Goal: Task Accomplishment & Management: Complete application form

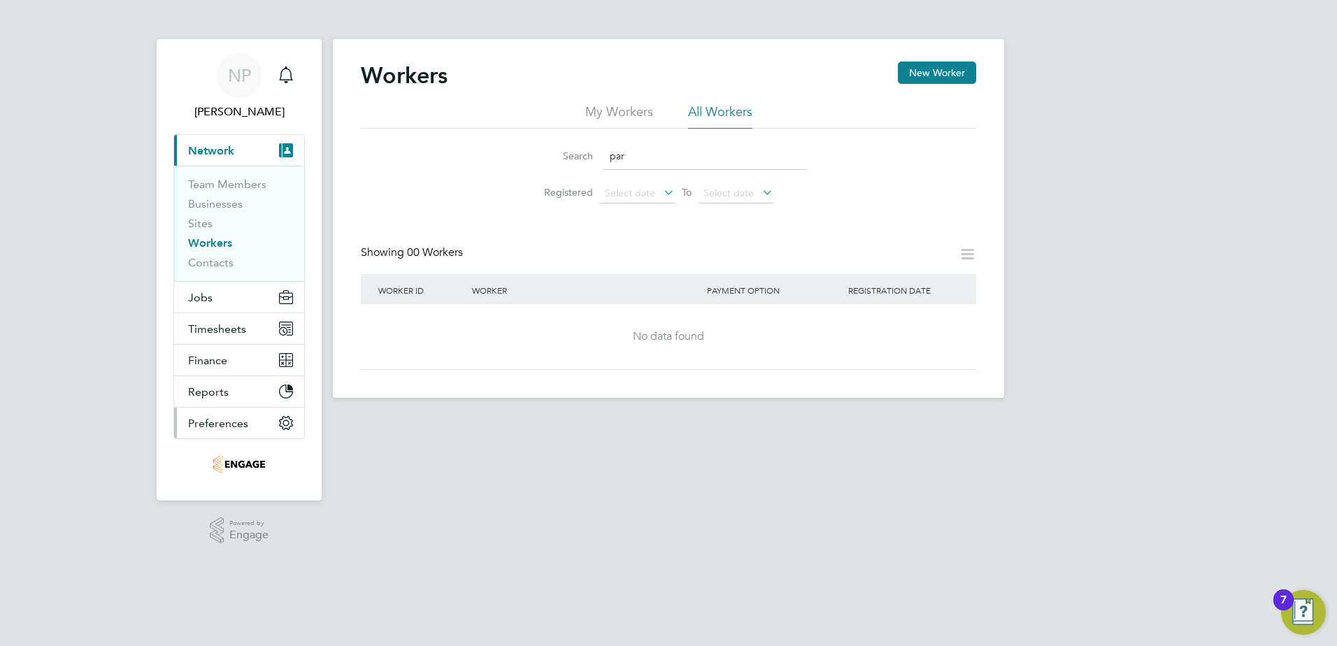
click at [220, 427] on span "Preferences" at bounding box center [218, 423] width 60 height 13
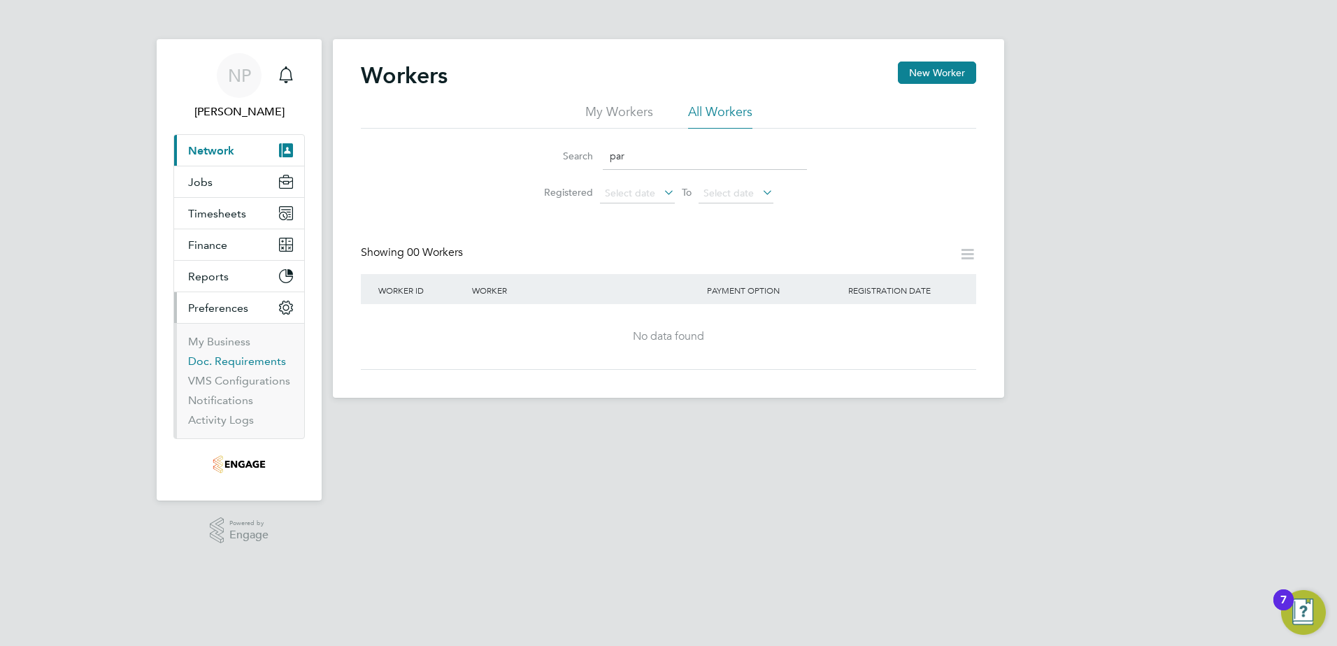
click at [230, 360] on link "Doc. Requirements" at bounding box center [237, 361] width 98 height 13
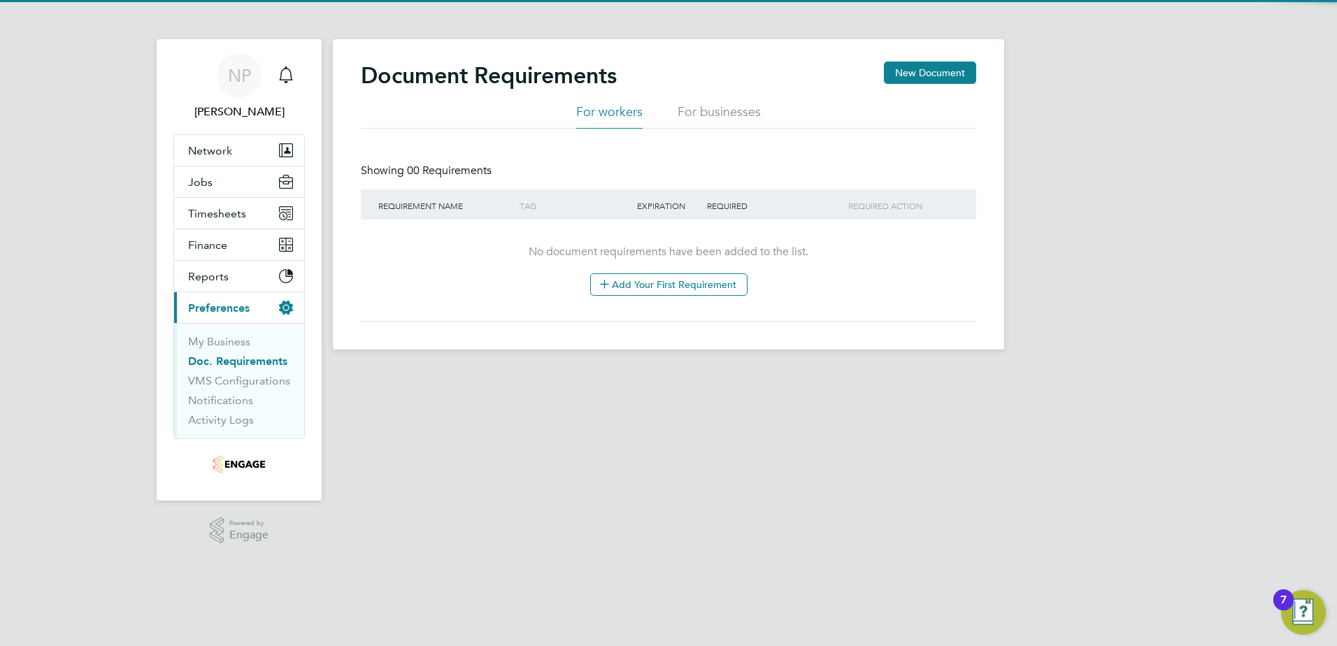
click at [730, 111] on li "For businesses" at bounding box center [719, 116] width 83 height 25
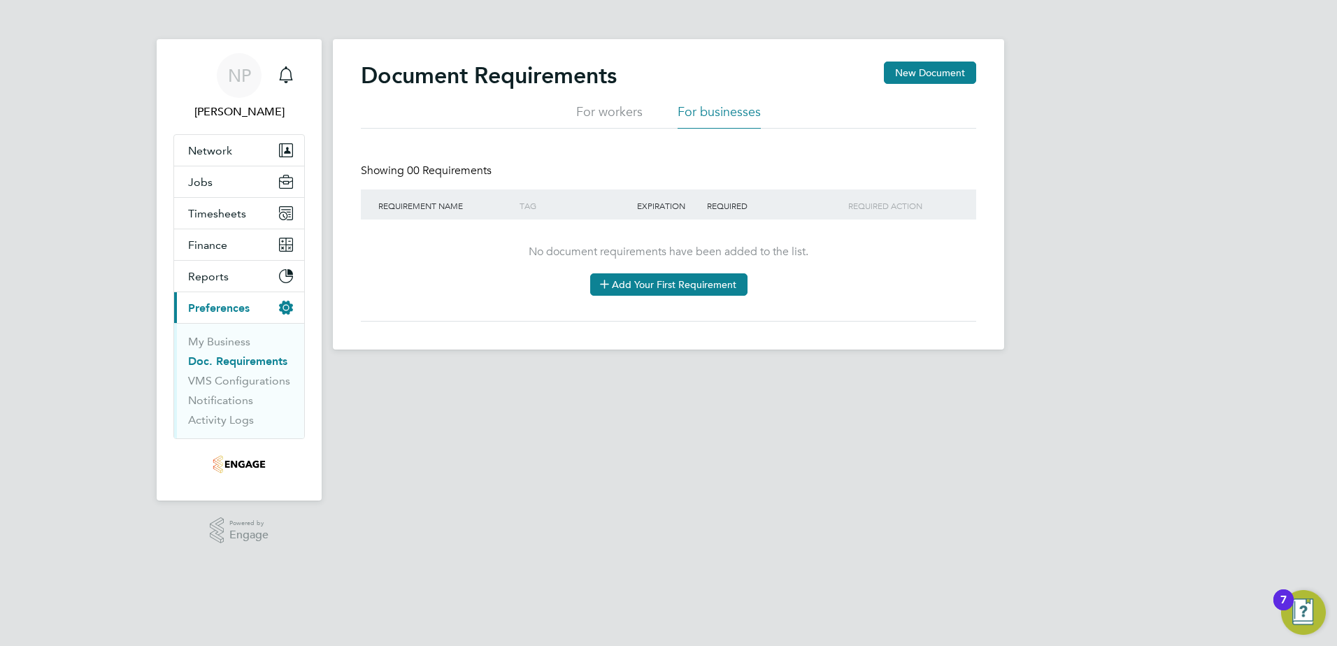
click at [646, 280] on button "Add Your First Requirement" at bounding box center [668, 284] width 157 height 22
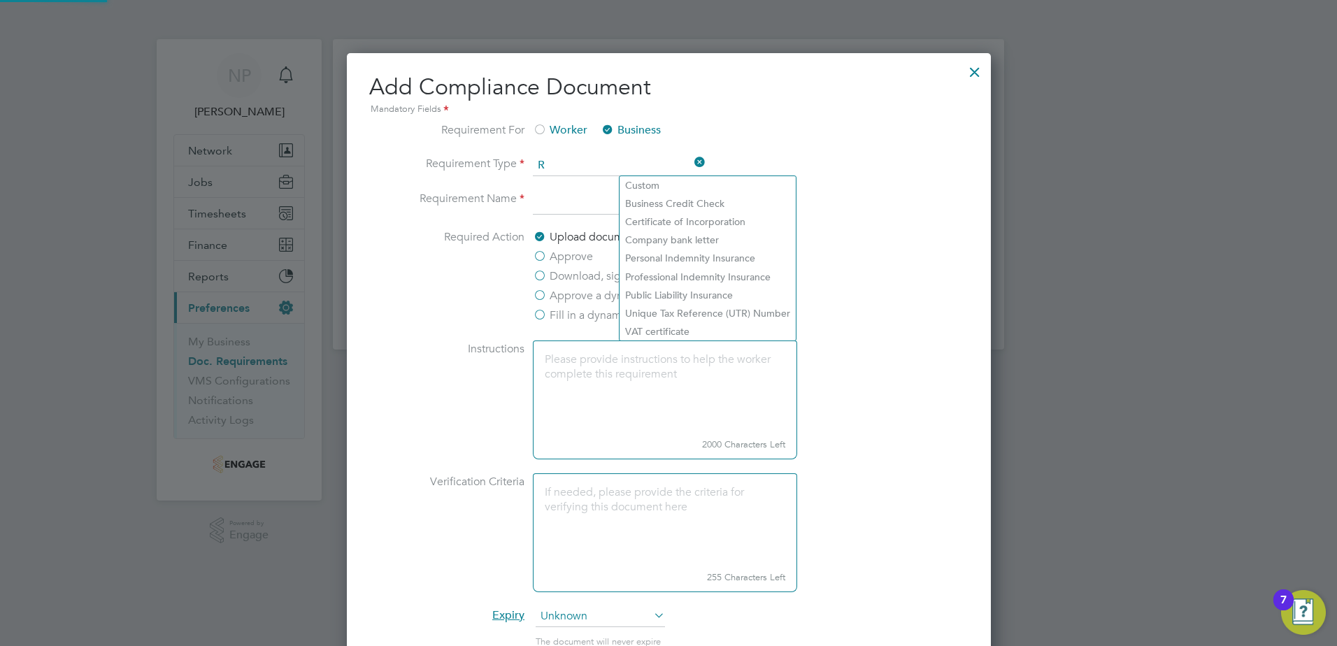
scroll to position [1073, 644]
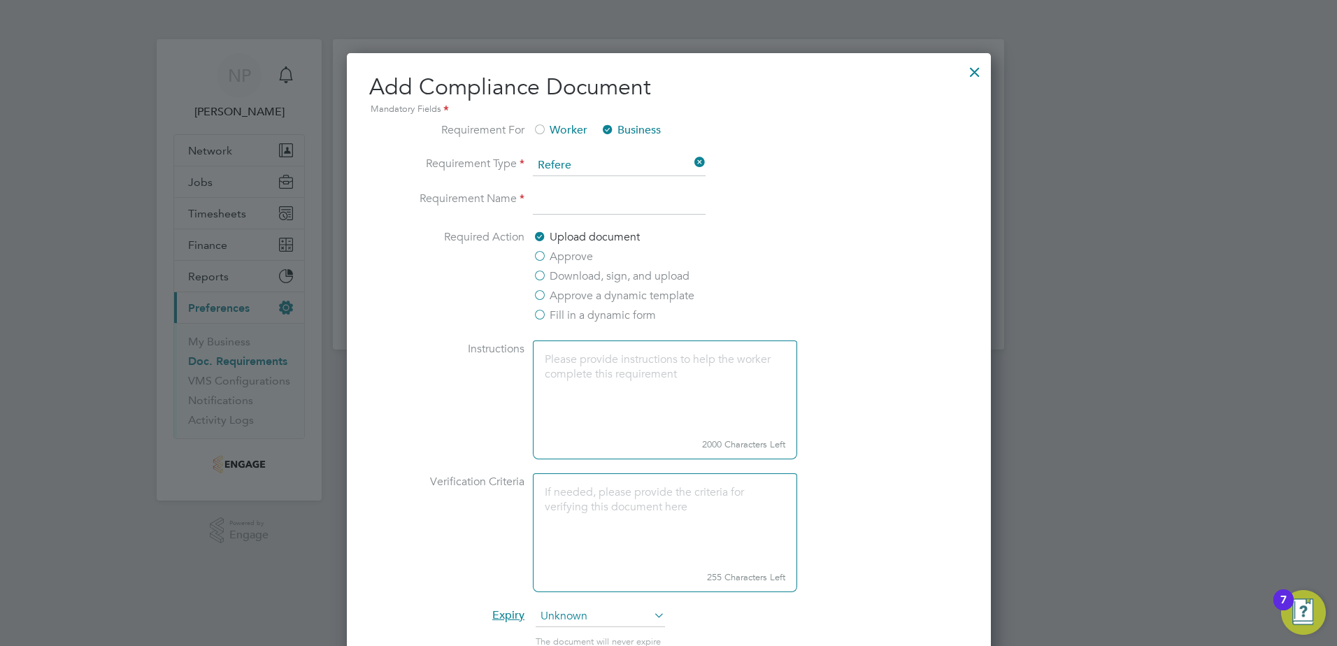
click at [646, 183] on li "Custom" at bounding box center [708, 185] width 176 height 18
type input "Custom"
type input "When selected manually"
click at [582, 215] on input at bounding box center [619, 202] width 173 height 25
type input "Reference"
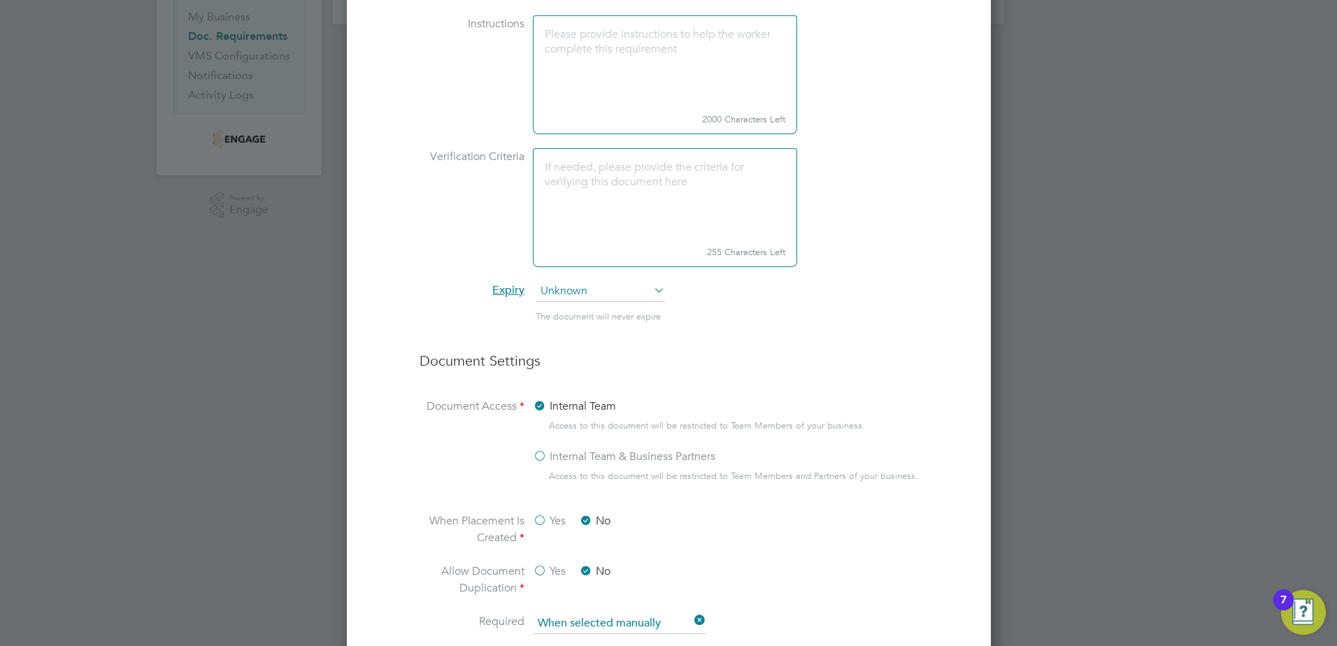
scroll to position [350, 0]
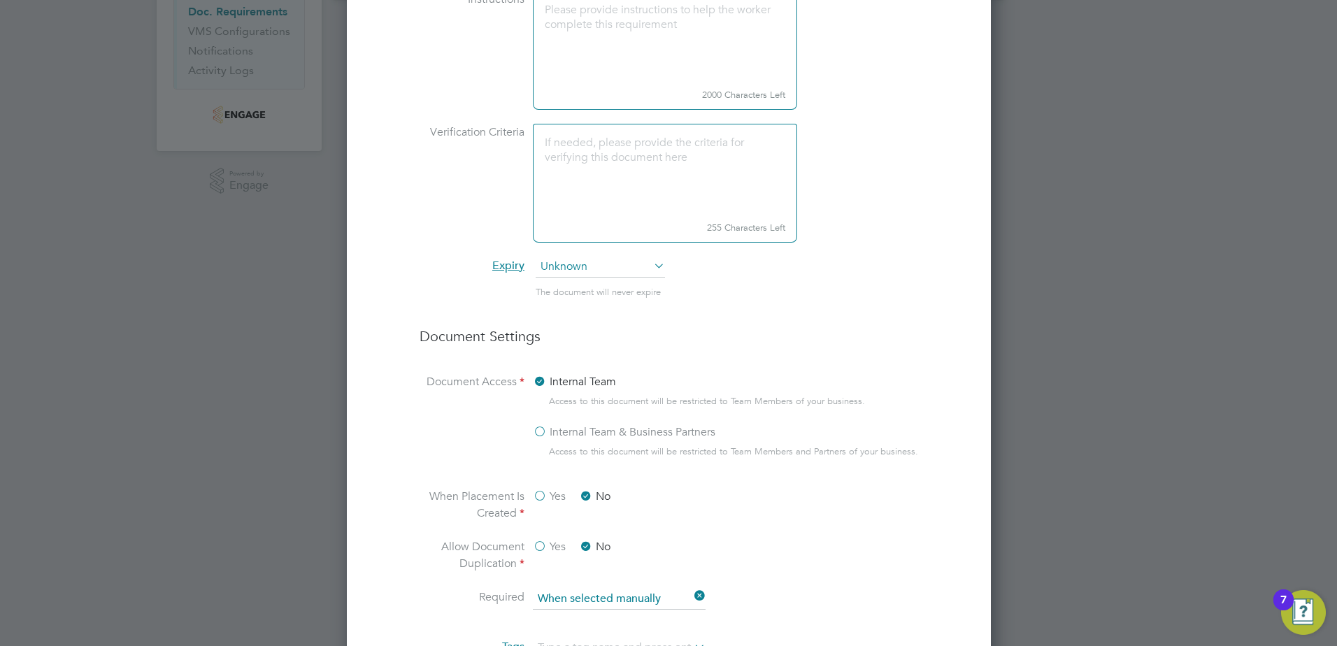
click at [539, 441] on label "Internal Team & Business Partners" at bounding box center [624, 432] width 183 height 17
click at [0, 0] on input "Internal Team & Business Partners" at bounding box center [0, 0] width 0 height 0
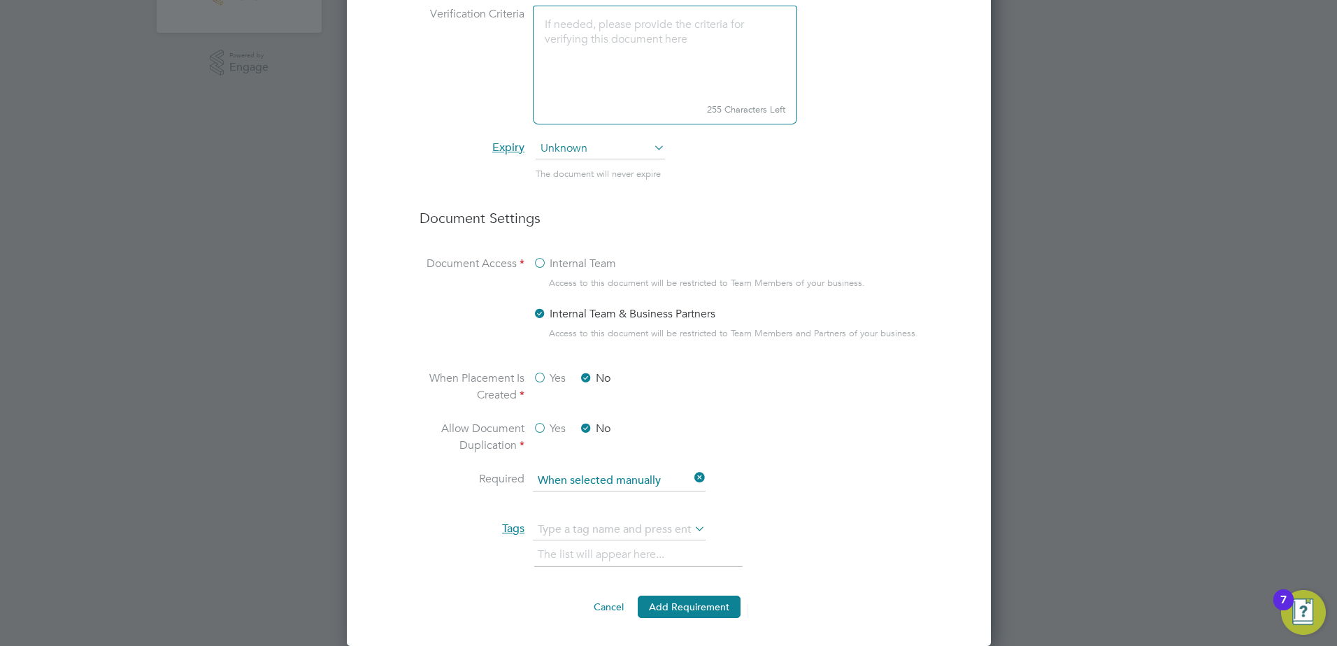
scroll to position [480, 0]
click at [583, 485] on input at bounding box center [619, 481] width 173 height 21
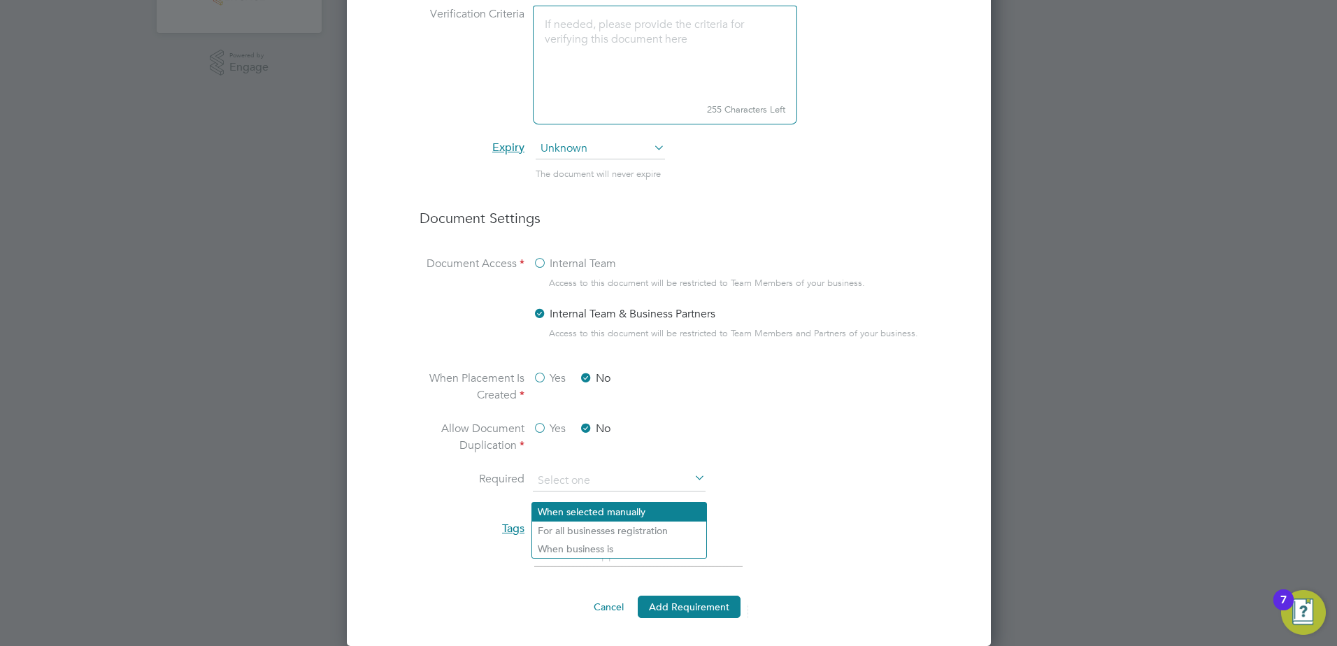
click at [598, 503] on li "When selected manually" at bounding box center [619, 512] width 174 height 18
type input "When selected manually"
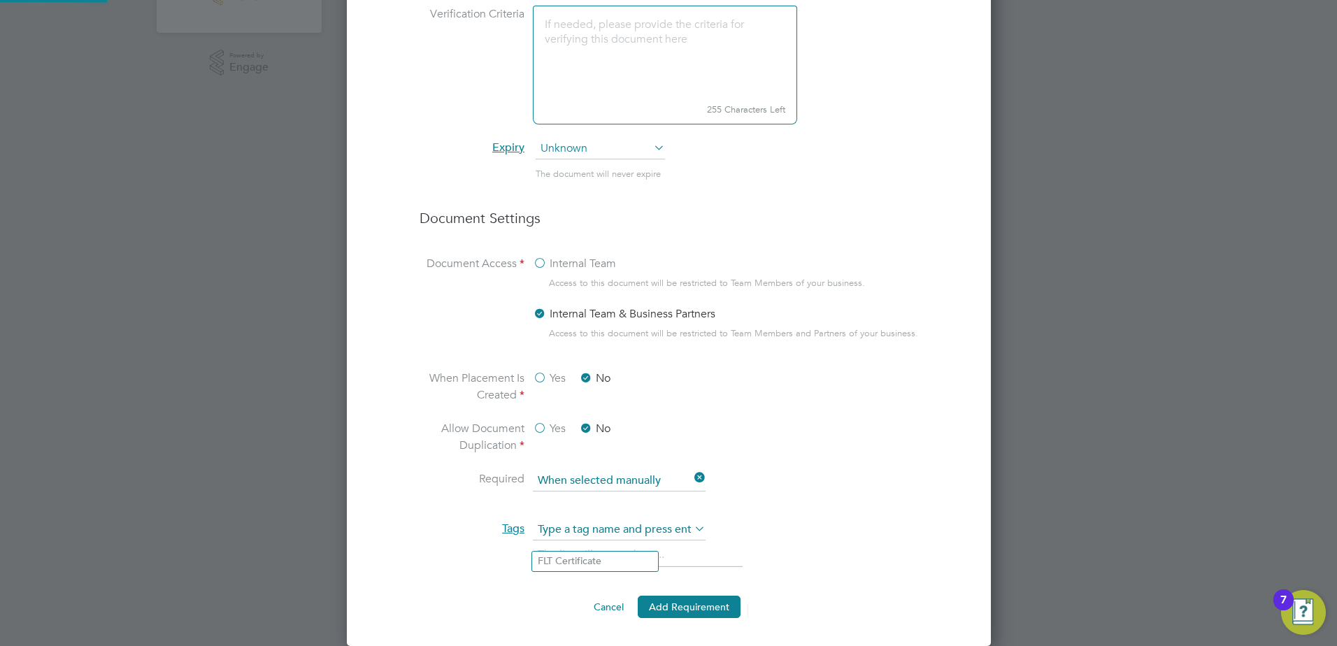
click at [569, 530] on input "text" at bounding box center [619, 530] width 173 height 21
type input "Reference"
click at [825, 511] on div "Instructions 2000 Characters Left Verification Criteria 255 Characters Left Exp…" at bounding box center [669, 229] width 499 height 712
click at [676, 605] on button "Add Requirement" at bounding box center [689, 607] width 103 height 22
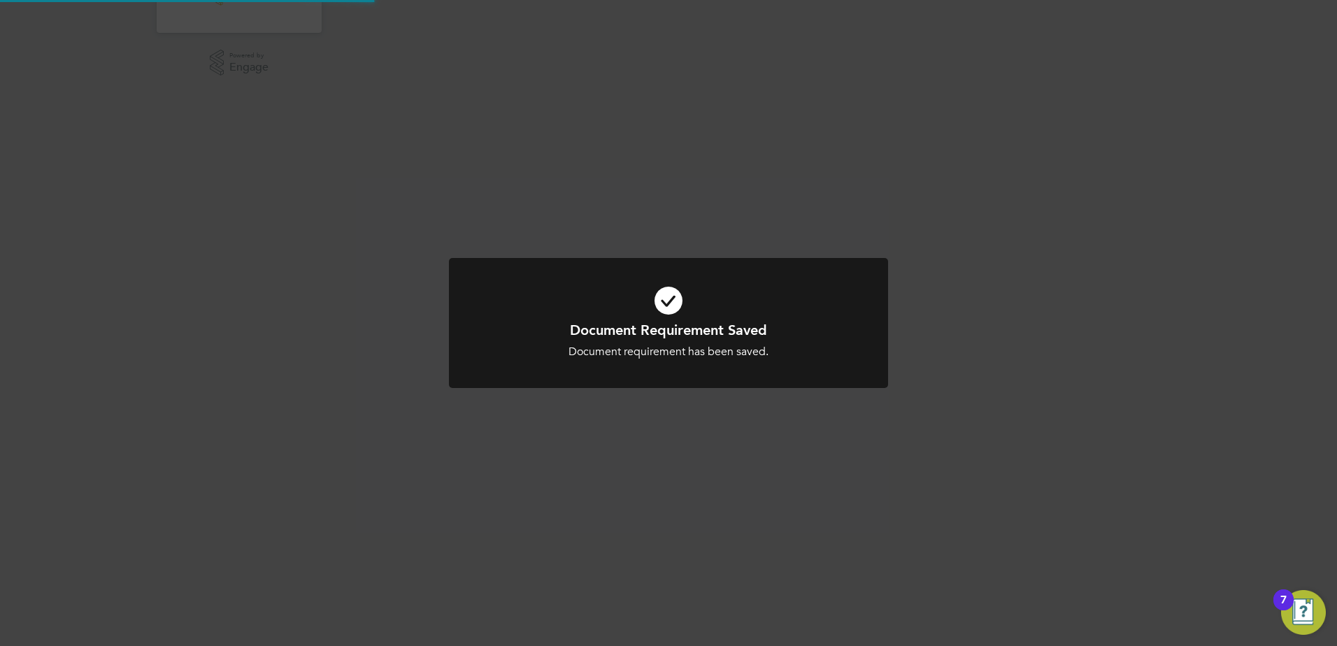
scroll to position [0, 0]
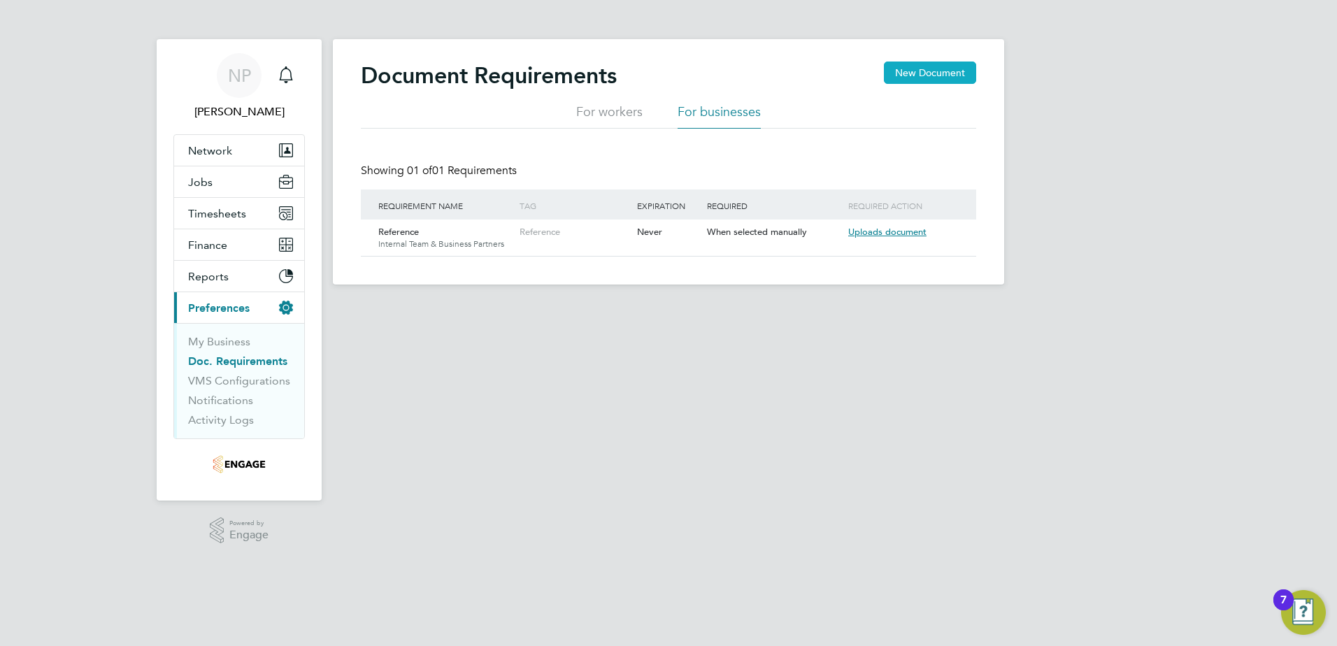
click at [936, 73] on button "New Document" at bounding box center [930, 73] width 92 height 22
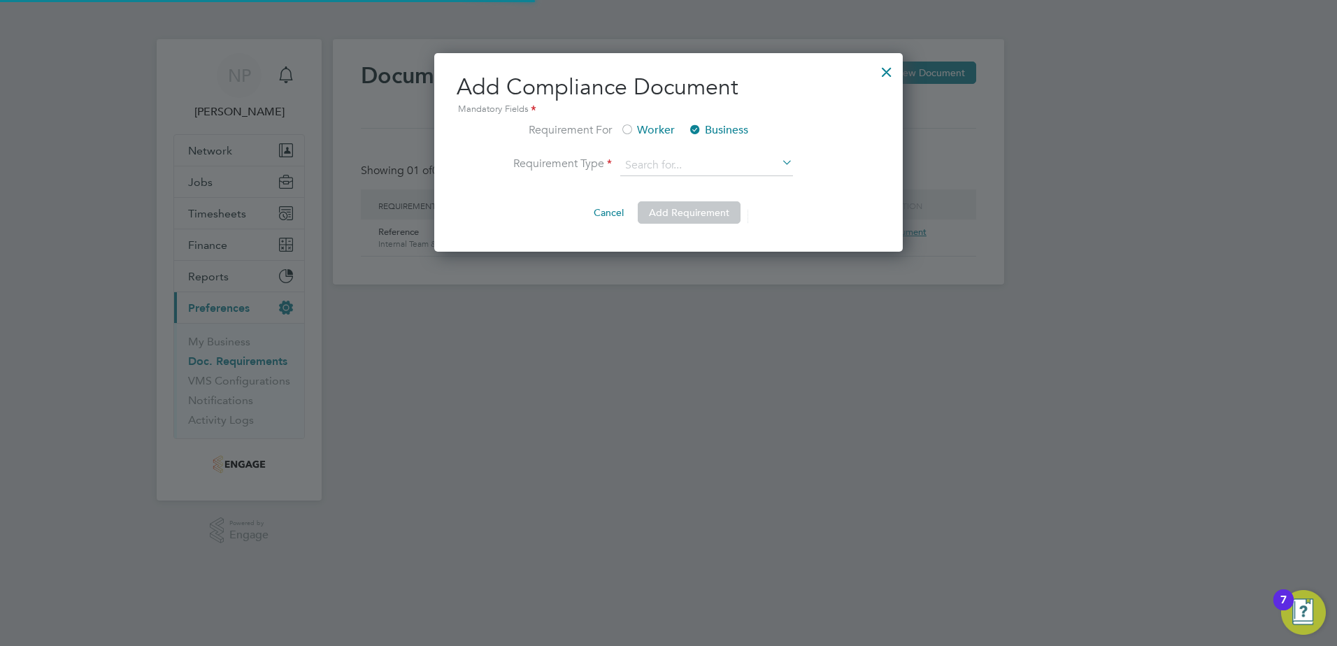
scroll to position [199, 469]
click at [647, 186] on li "Custom" at bounding box center [708, 185] width 176 height 18
type input "Custom"
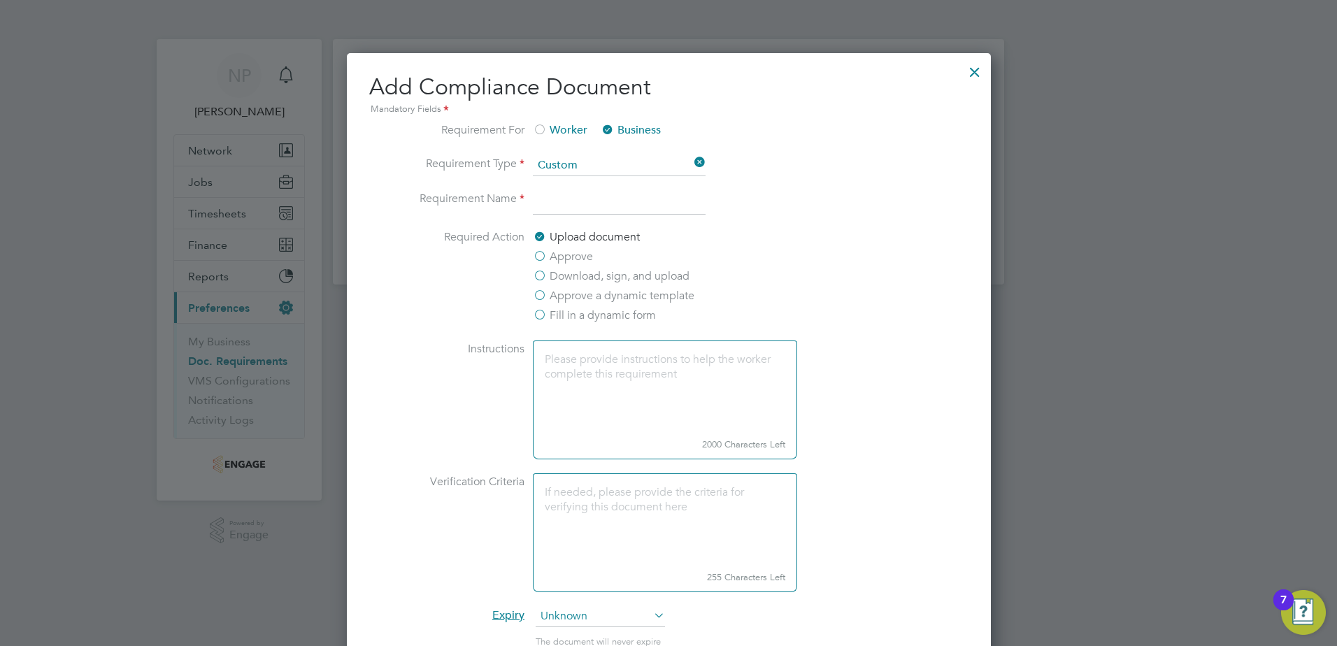
drag, startPoint x: 615, startPoint y: 214, endPoint x: 609, endPoint y: 218, distance: 7.2
click at [615, 214] on input at bounding box center [619, 202] width 173 height 25
type input "FLT Licence"
click at [887, 285] on li "Required Action Upload document Approve Download, sign, and upload Approve a dy…" at bounding box center [669, 285] width 499 height 112
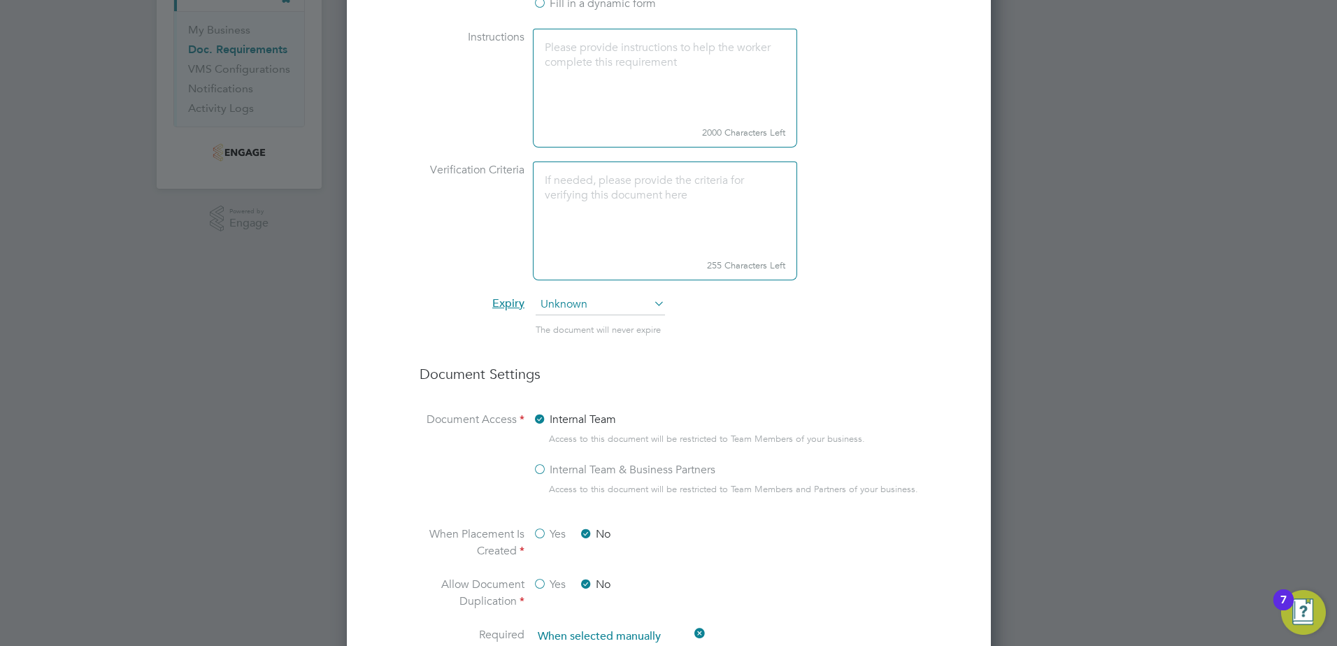
scroll to position [350, 0]
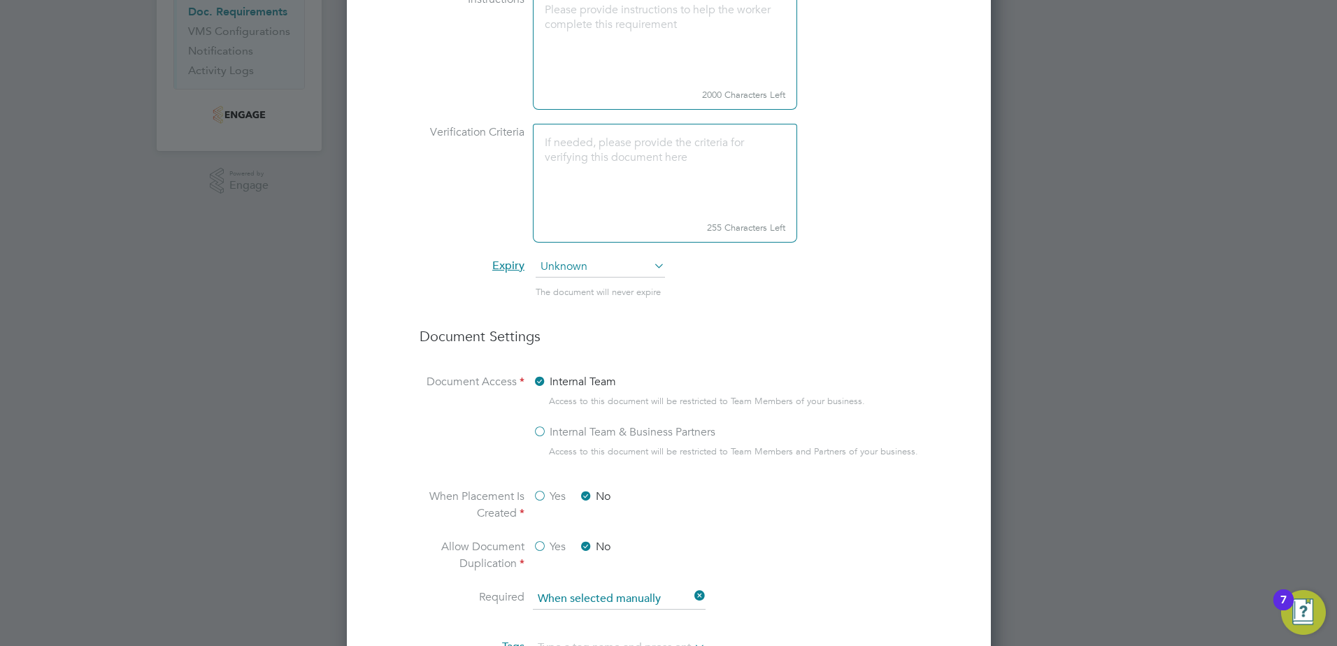
click at [651, 276] on icon at bounding box center [651, 266] width 0 height 20
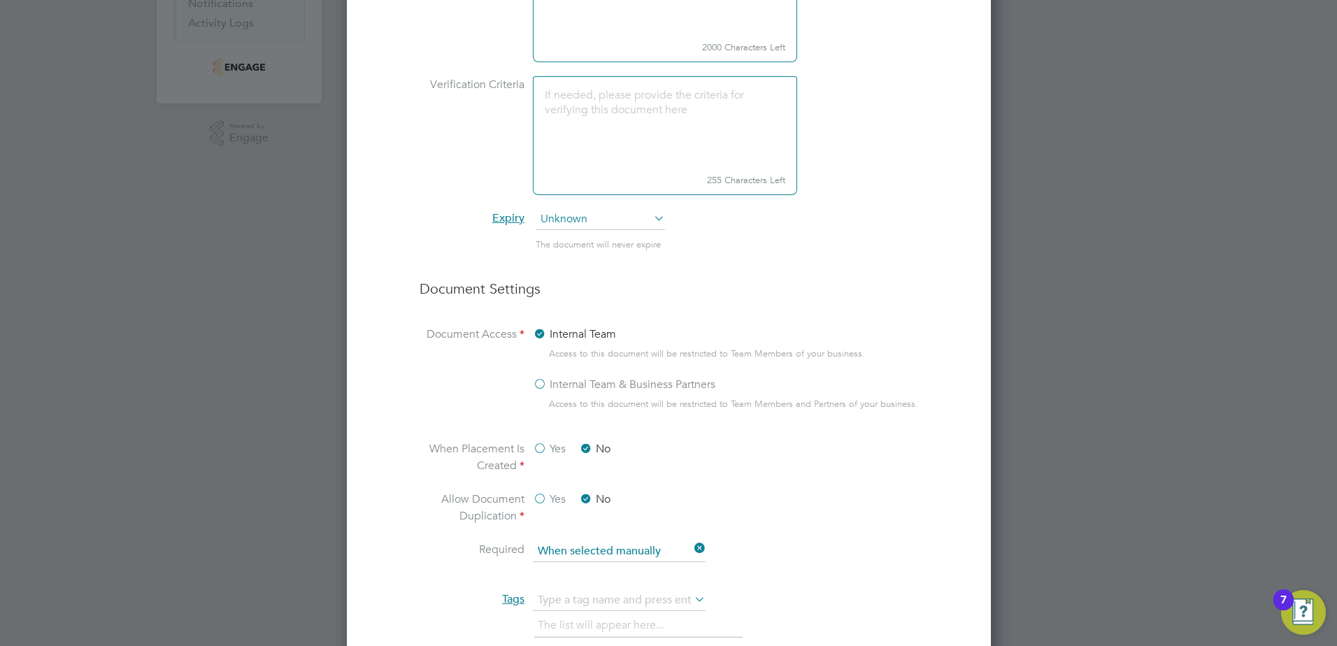
scroll to position [480, 0]
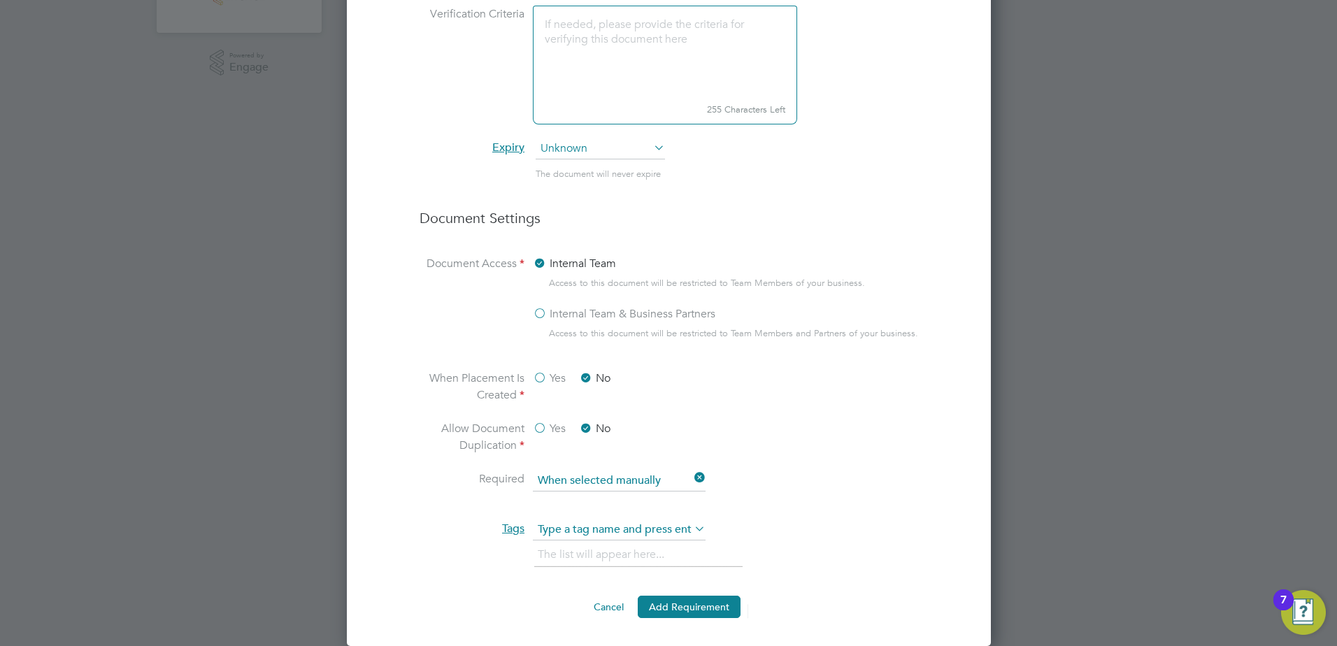
click at [585, 520] on input "text" at bounding box center [619, 530] width 173 height 21
click at [581, 552] on li "FLT Certificate" at bounding box center [595, 561] width 126 height 19
type input "FLT Certificate"
click at [699, 606] on button "Add Requirement" at bounding box center [689, 607] width 103 height 22
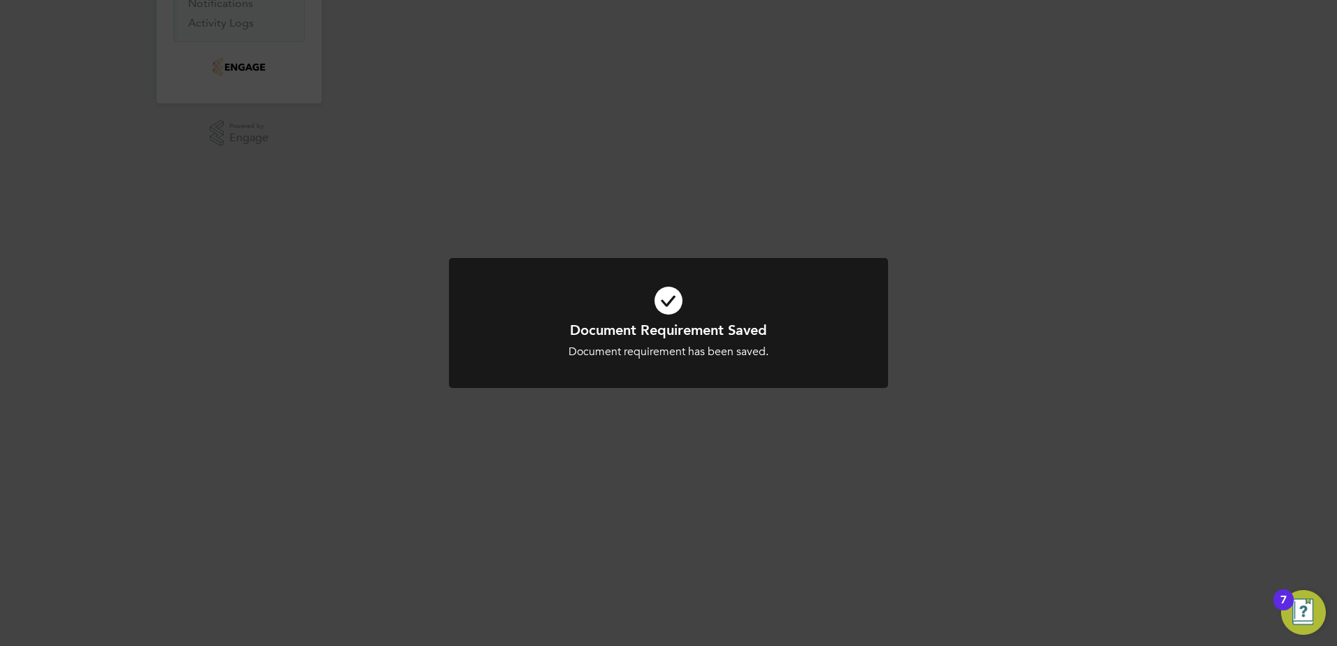
scroll to position [0, 0]
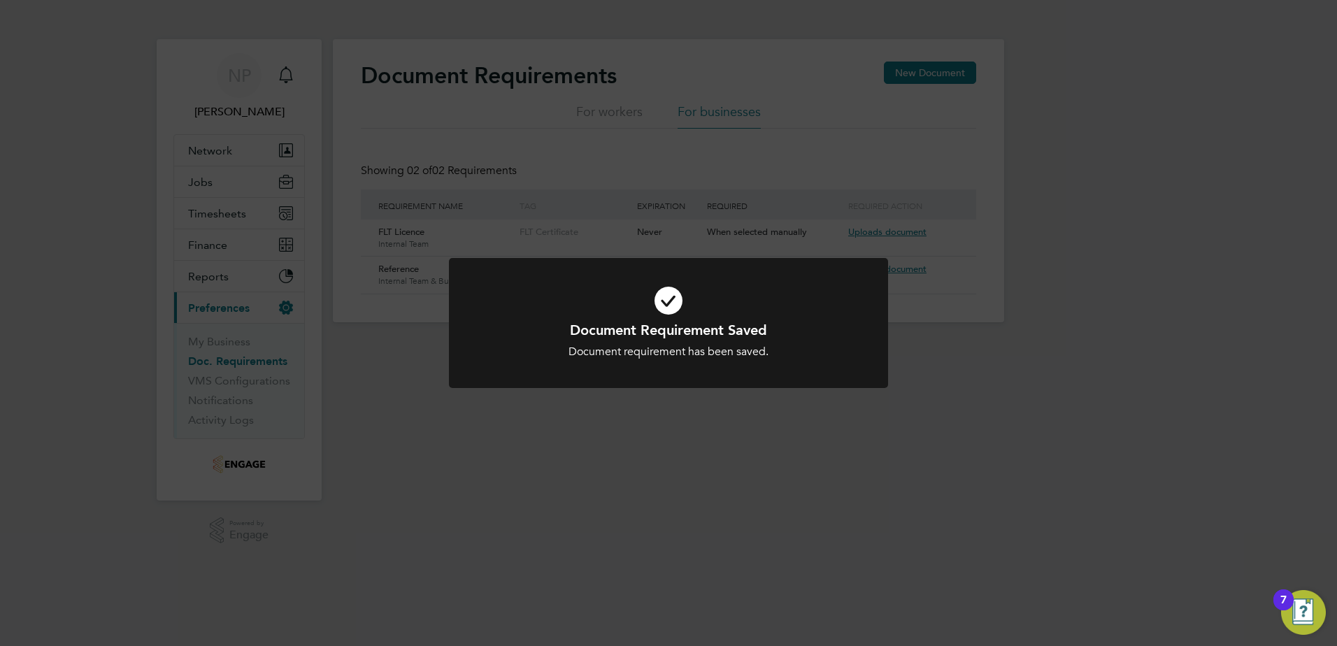
click at [788, 485] on div "Document Requirement Saved Document requirement has been saved. Cancel Okay" at bounding box center [668, 323] width 1337 height 646
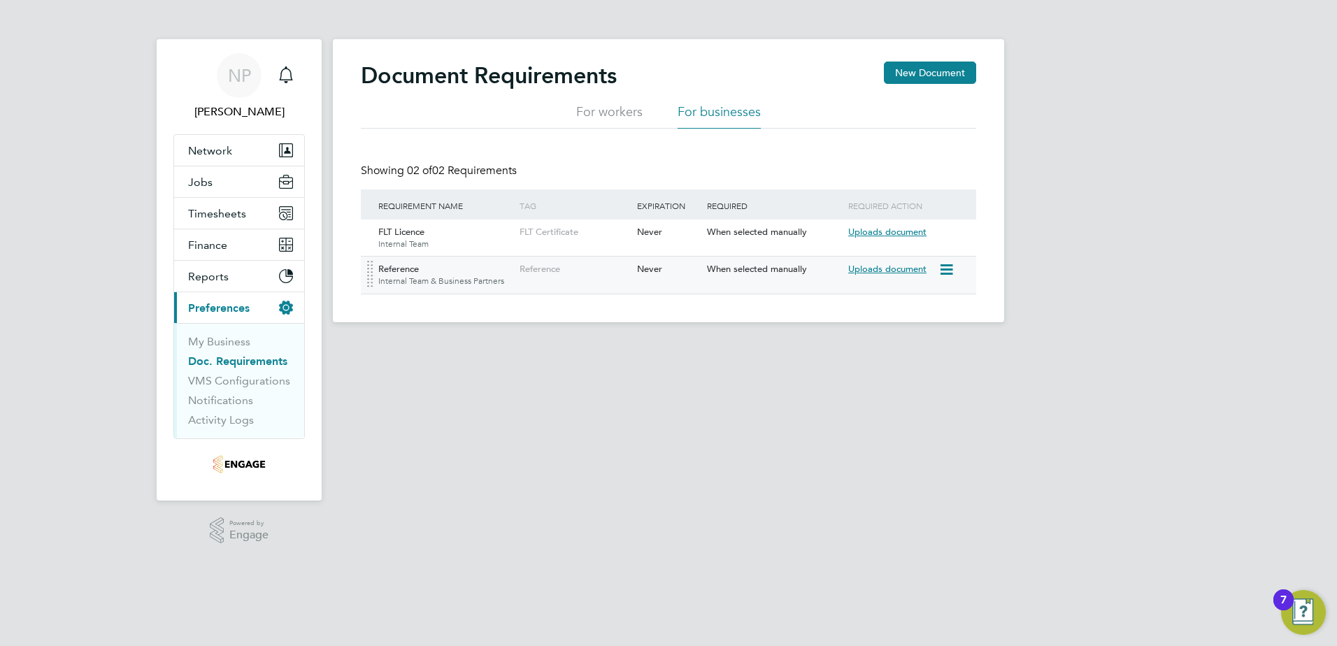
click at [855, 272] on span "Uploads document" at bounding box center [887, 269] width 78 height 12
click at [947, 276] on icon at bounding box center [946, 270] width 14 height 17
click at [651, 345] on html "NP Nicola Pitts Notifications Applications: Network Team Members Businesses Sit…" at bounding box center [668, 172] width 1337 height 345
click at [221, 182] on button "Jobs" at bounding box center [239, 181] width 130 height 31
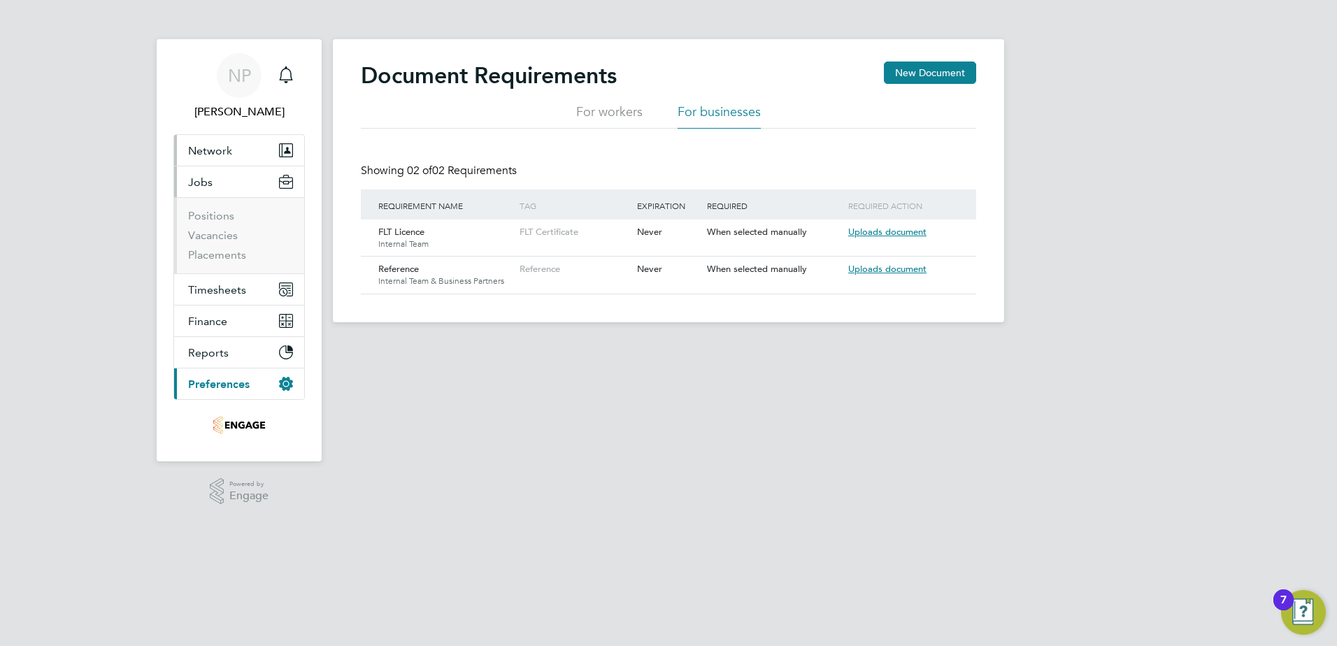
click at [218, 150] on span "Network" at bounding box center [210, 150] width 44 height 13
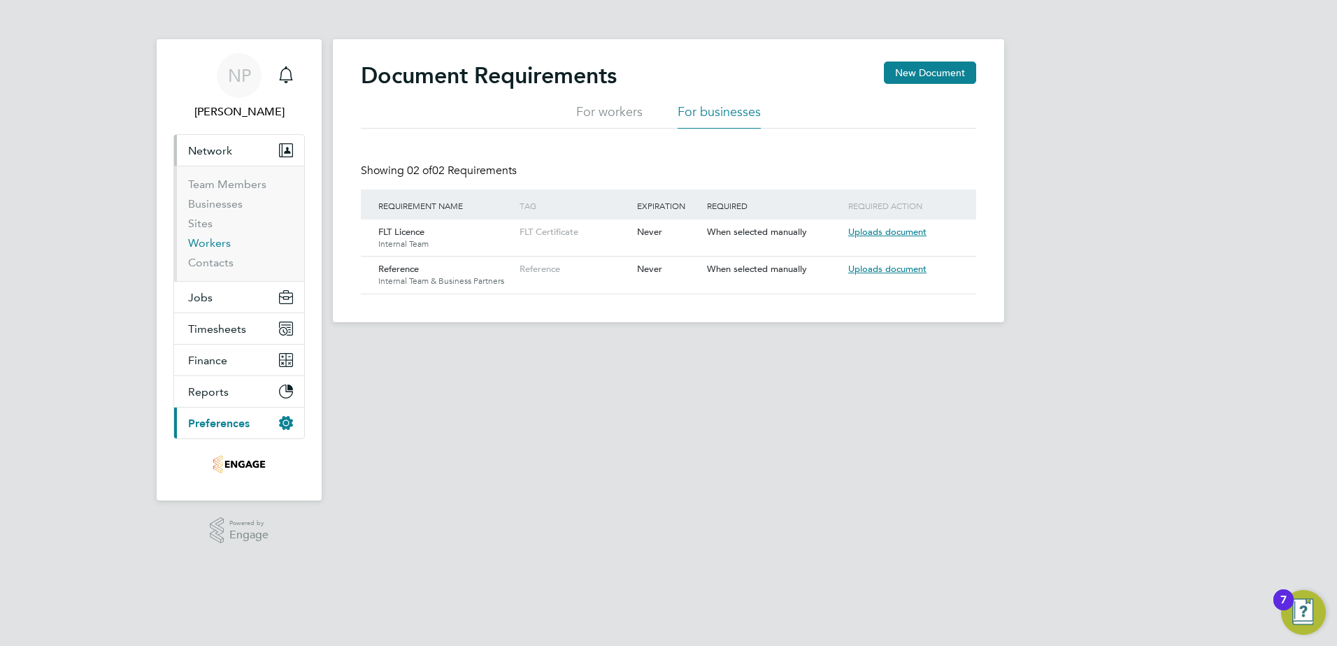
click at [220, 248] on link "Workers" at bounding box center [209, 242] width 43 height 13
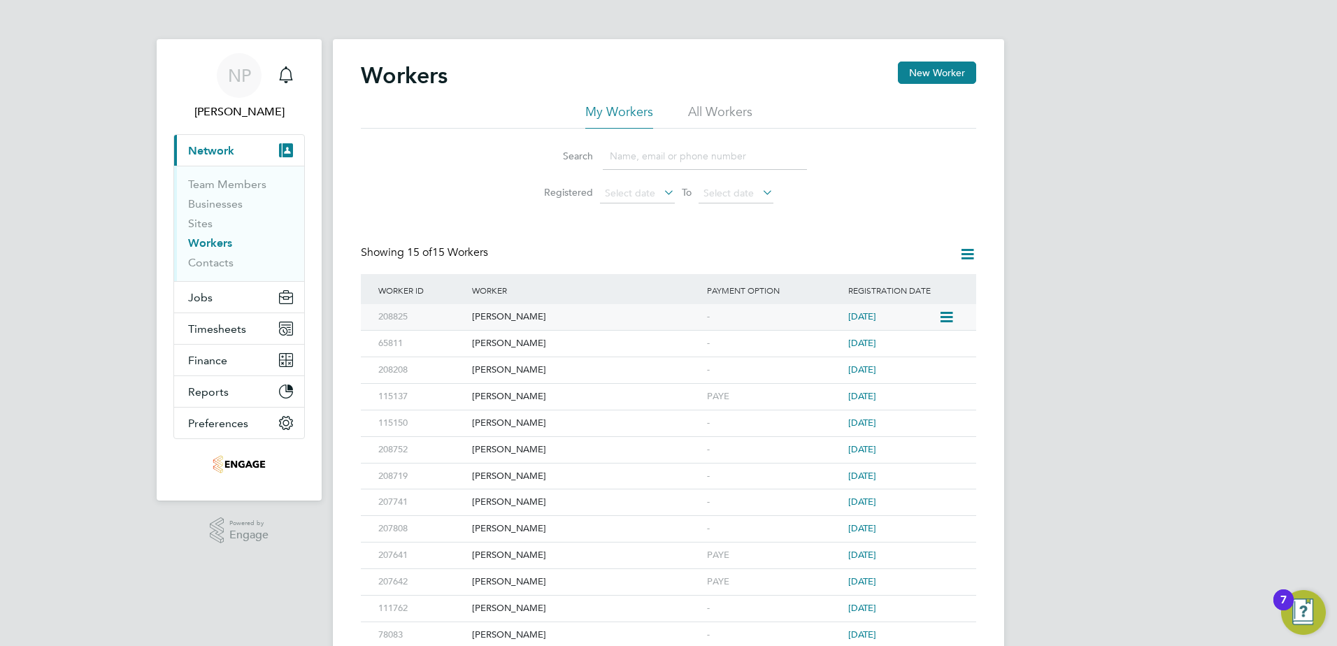
click at [565, 321] on div "[PERSON_NAME]" at bounding box center [586, 317] width 235 height 26
click at [220, 423] on span "Preferences" at bounding box center [218, 423] width 60 height 13
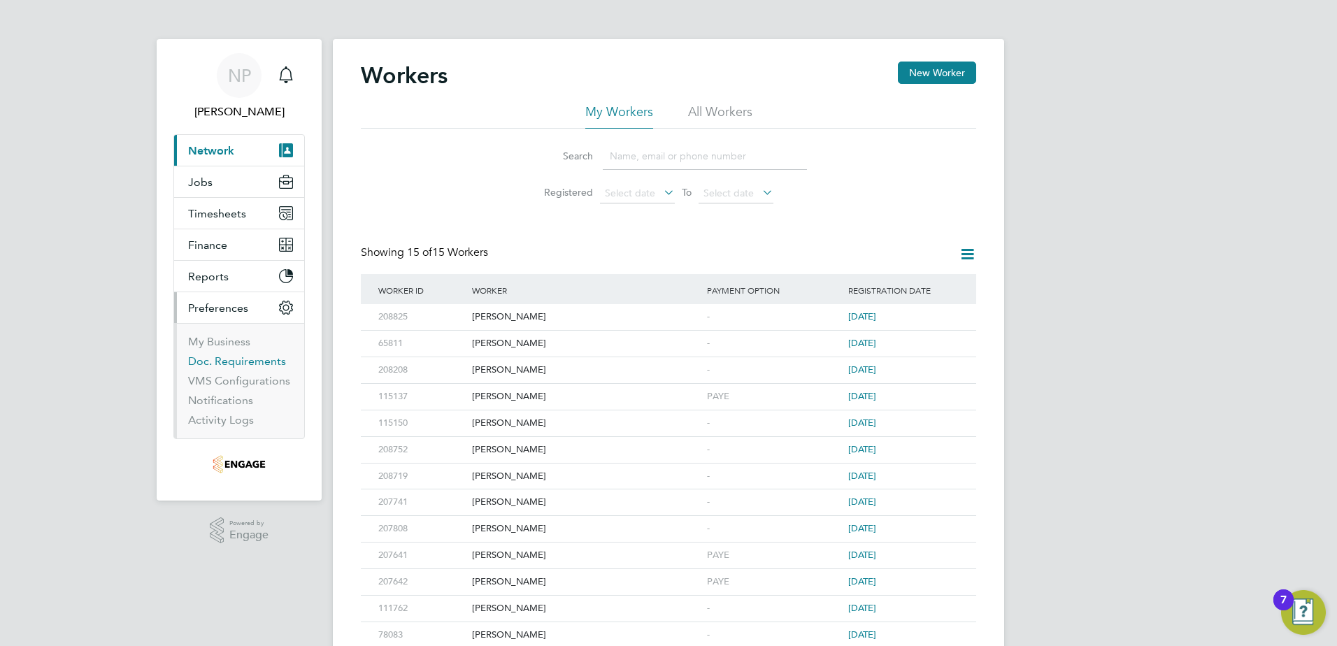
click at [232, 364] on link "Doc. Requirements" at bounding box center [237, 361] width 98 height 13
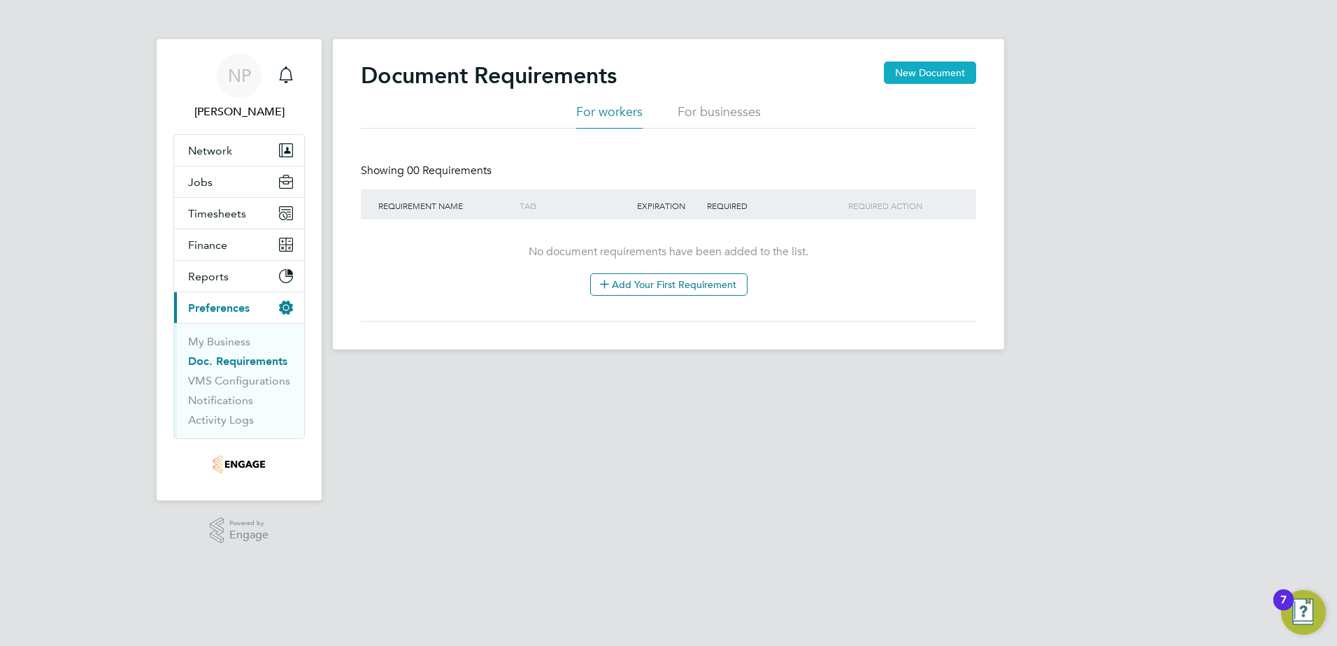
click at [941, 71] on button "New Document" at bounding box center [930, 73] width 92 height 22
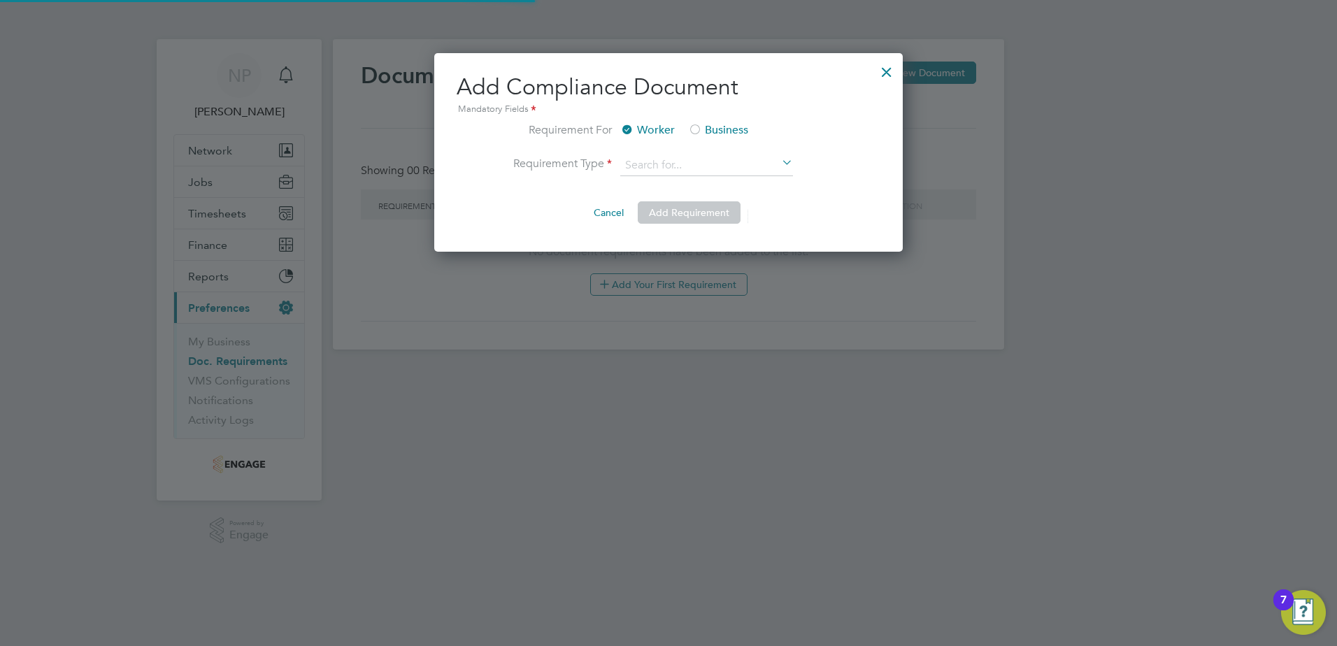
scroll to position [199, 469]
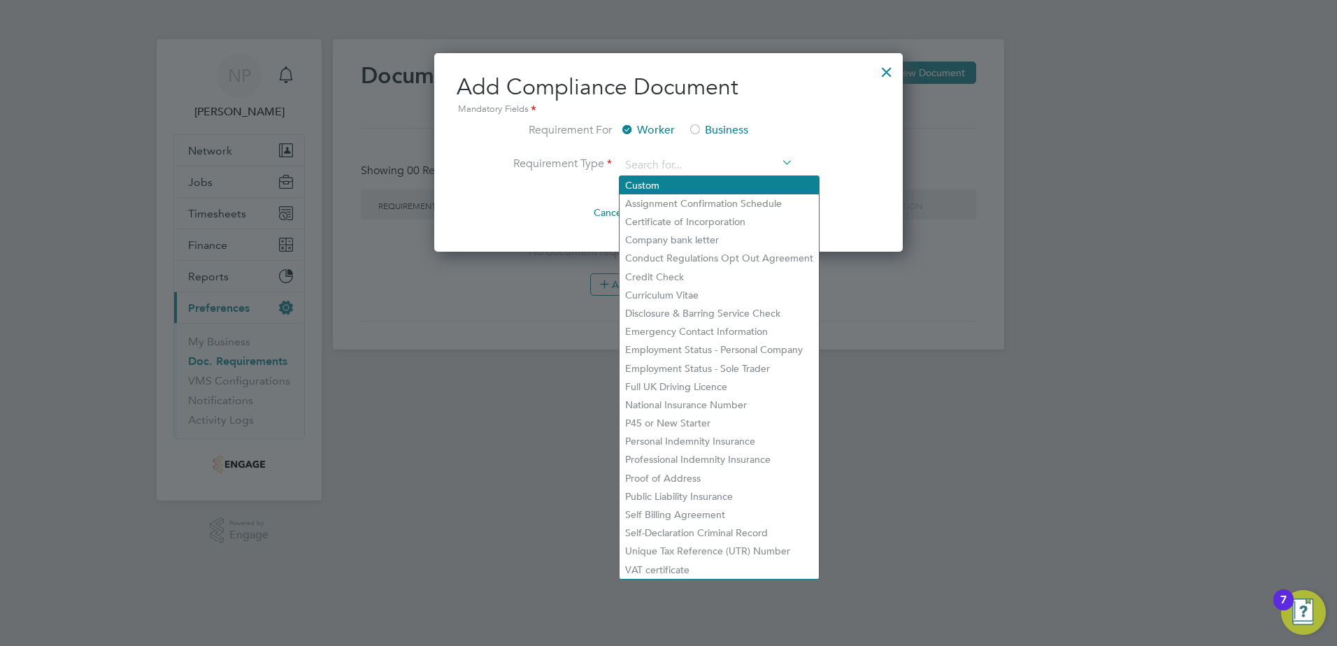
click at [648, 185] on li "Custom" at bounding box center [719, 185] width 199 height 18
type input "Custom"
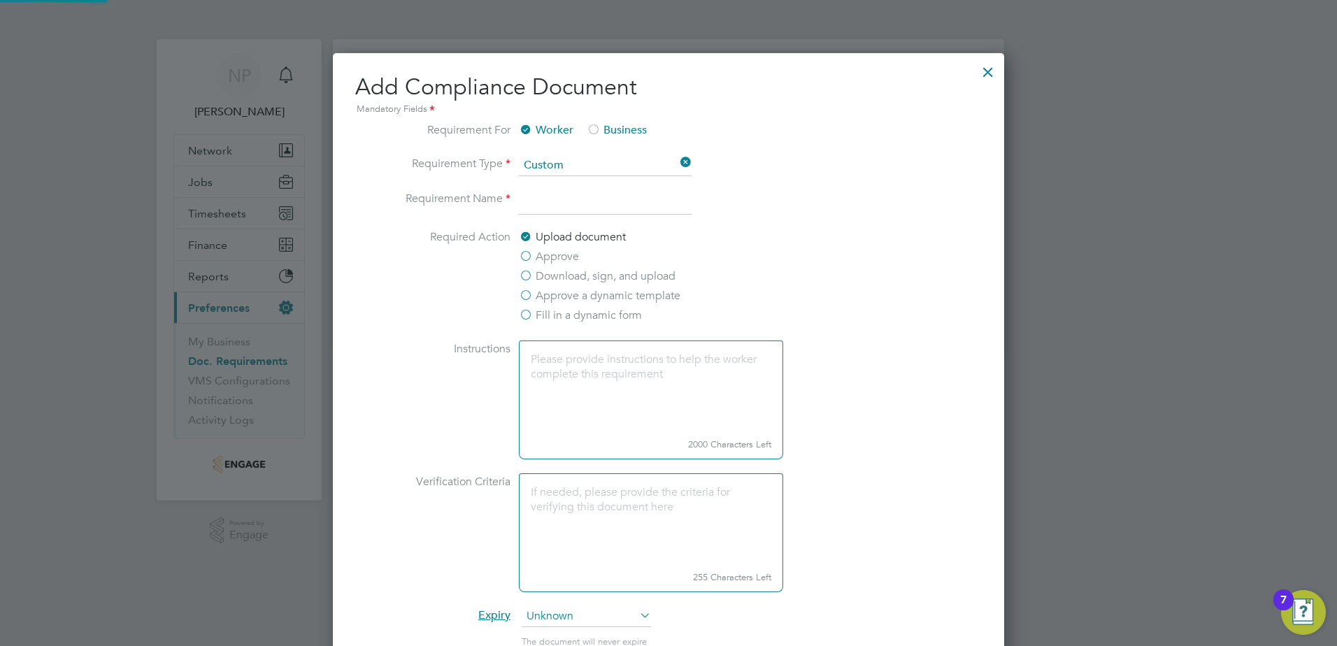
scroll to position [1191, 672]
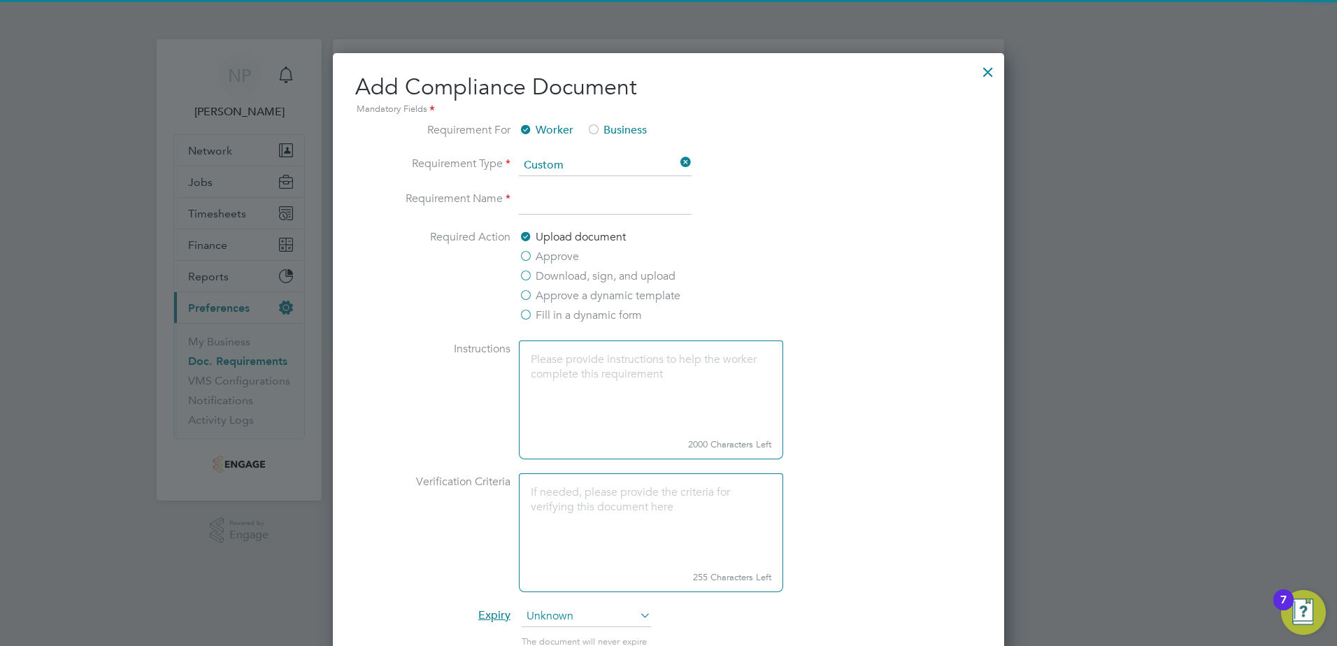
click at [623, 211] on input at bounding box center [605, 202] width 173 height 25
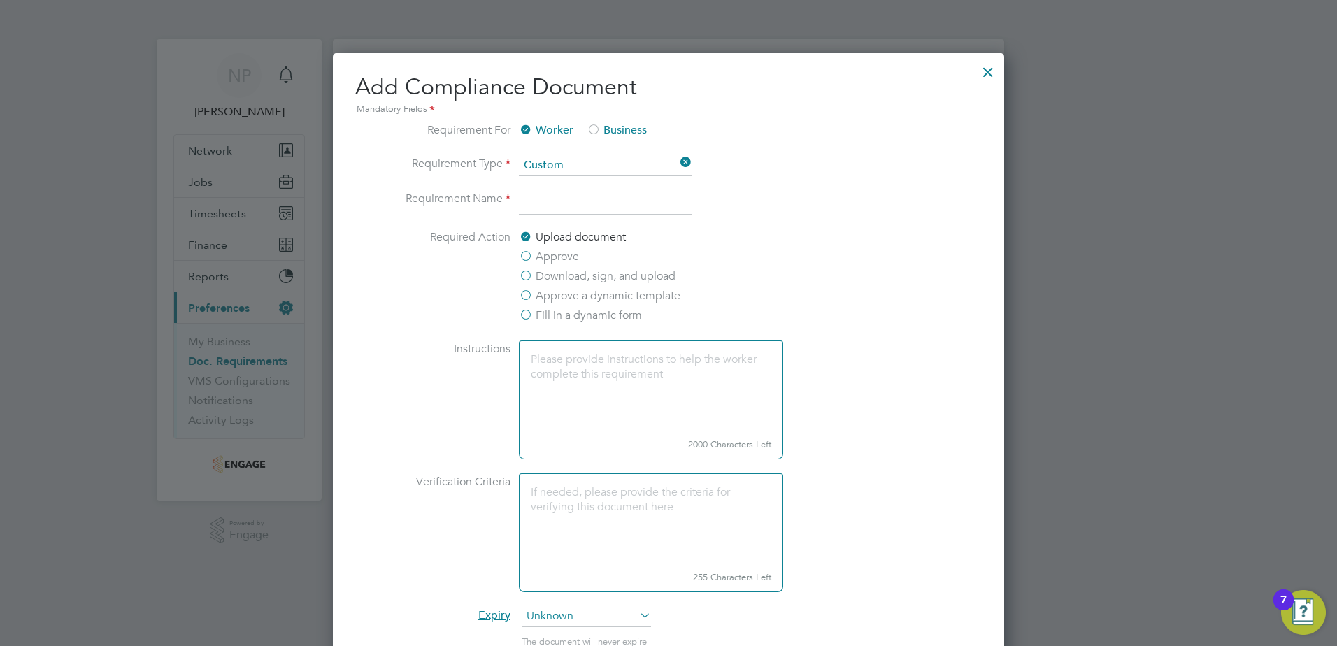
type input "Reference"
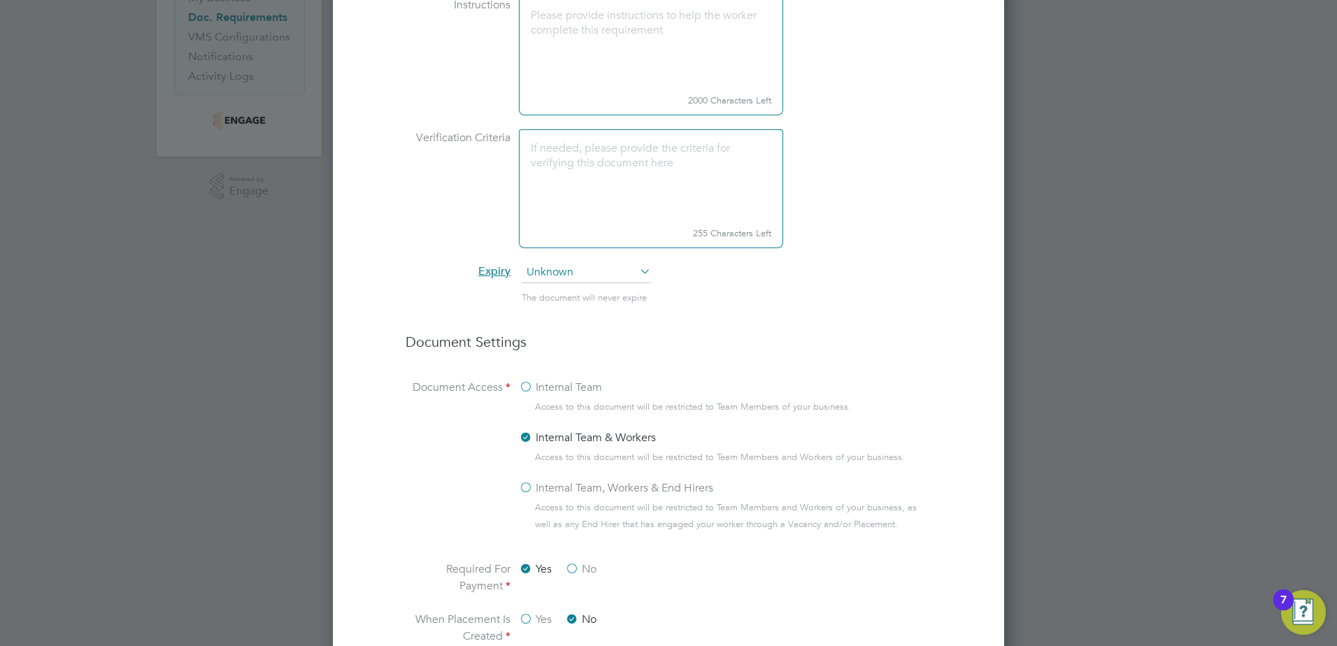
scroll to position [350, 0]
click at [528, 390] on label "Internal Team" at bounding box center [560, 382] width 83 height 17
click at [0, 0] on input "Internal Team" at bounding box center [0, 0] width 0 height 0
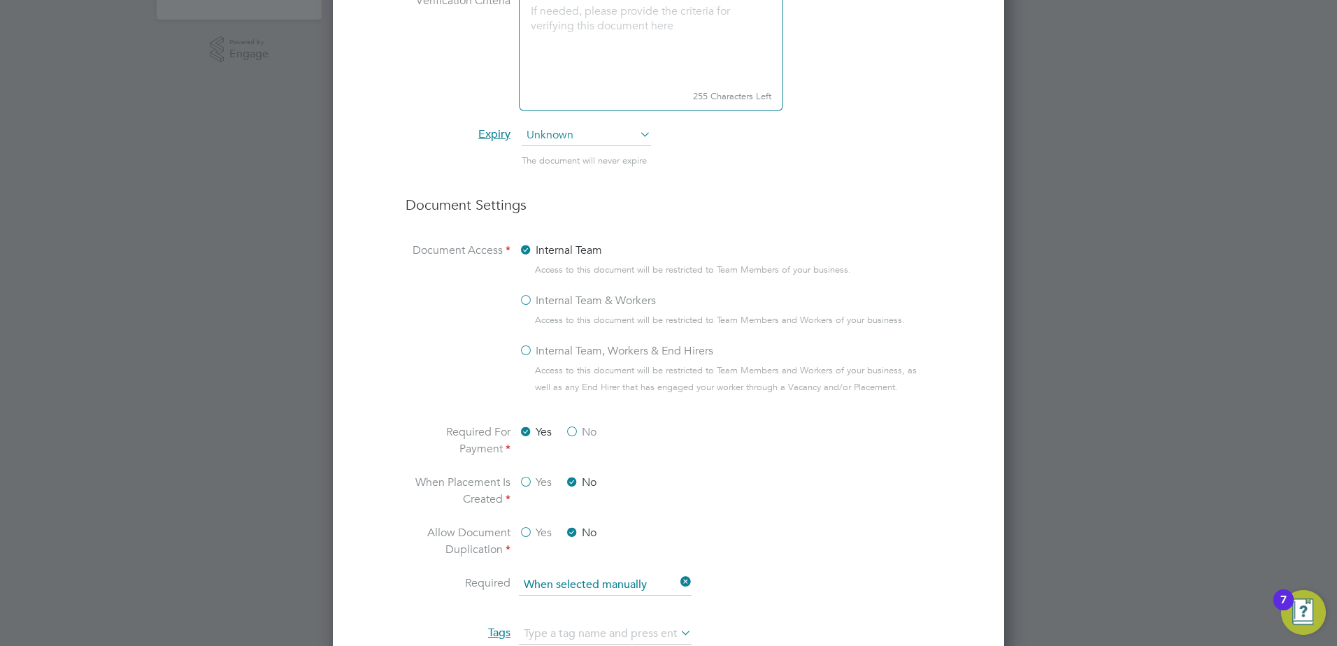
scroll to position [490, 0]
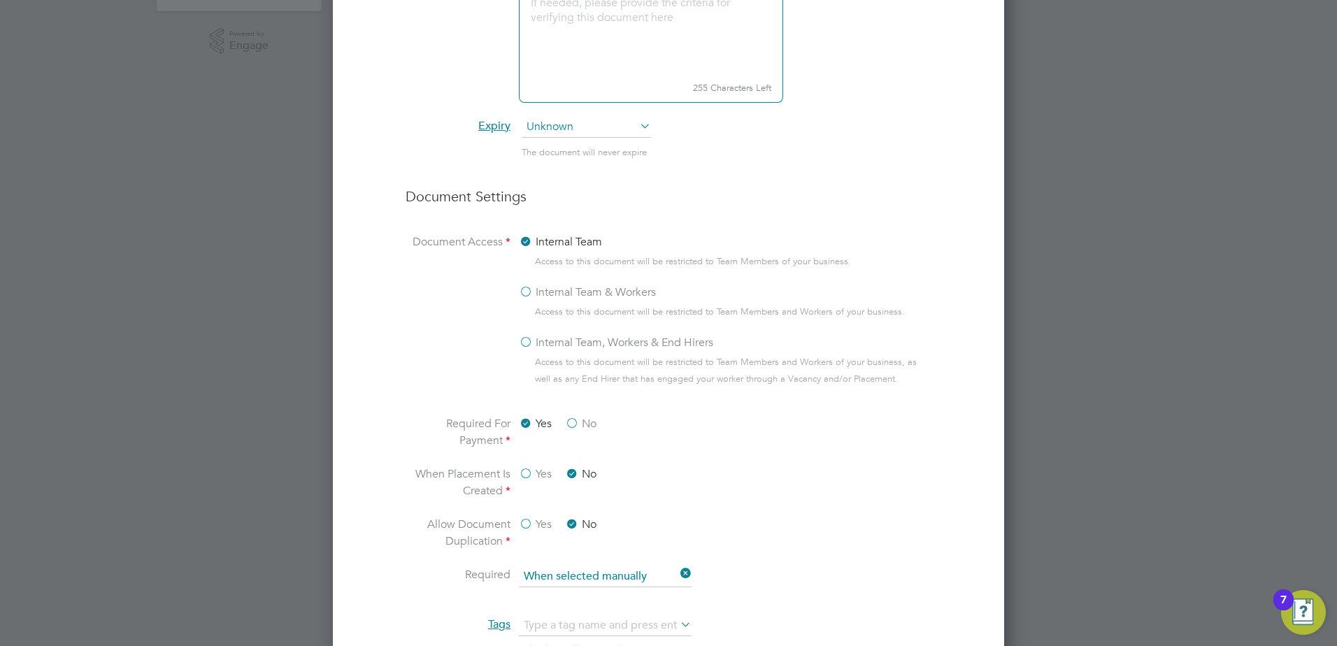
click at [576, 432] on label "No" at bounding box center [580, 423] width 31 height 17
click at [0, 0] on input "No" at bounding box center [0, 0] width 0 height 0
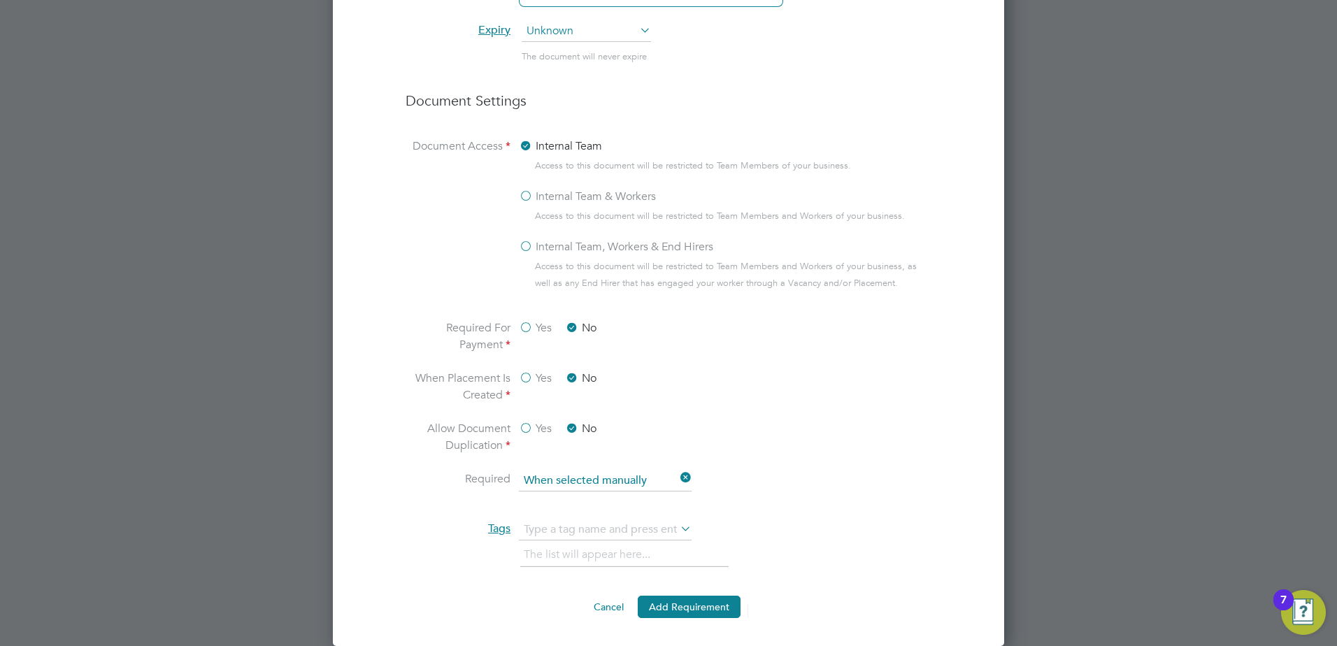
scroll to position [597, 0]
click at [591, 534] on input "text" at bounding box center [605, 530] width 173 height 21
click at [538, 571] on li "Reference" at bounding box center [581, 580] width 126 height 19
type input "Reference"
click at [685, 604] on button "Add Requirement" at bounding box center [689, 607] width 103 height 22
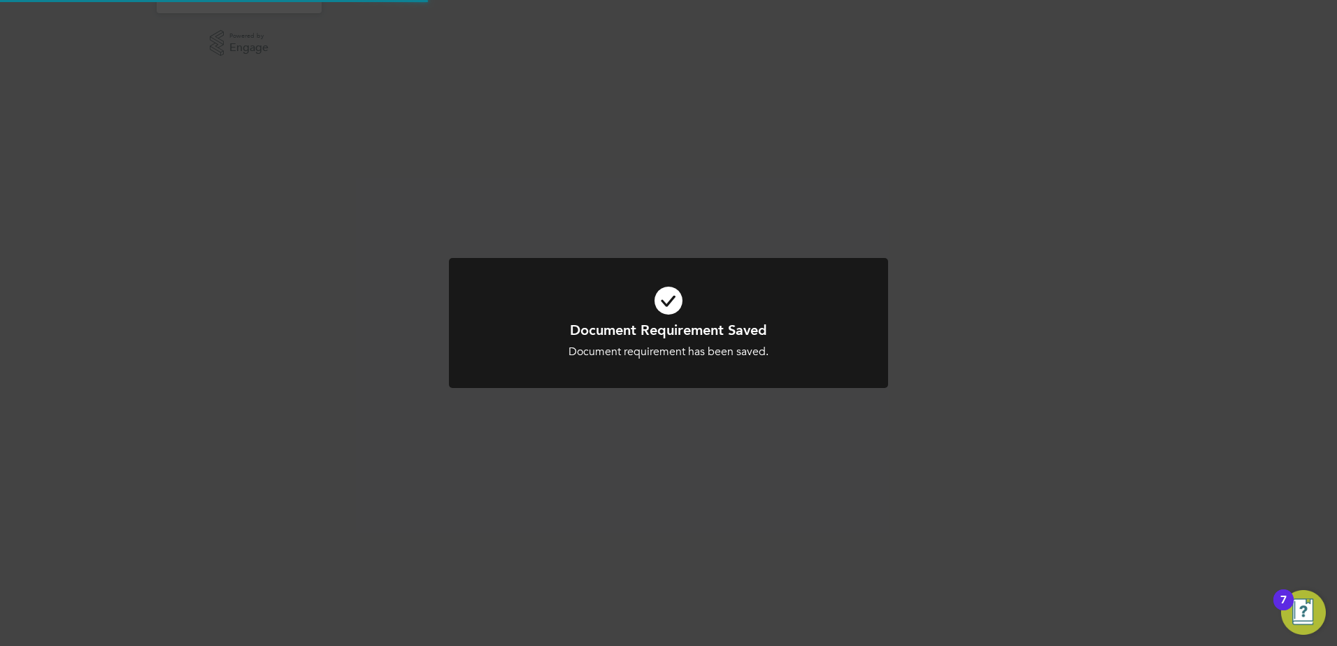
scroll to position [0, 0]
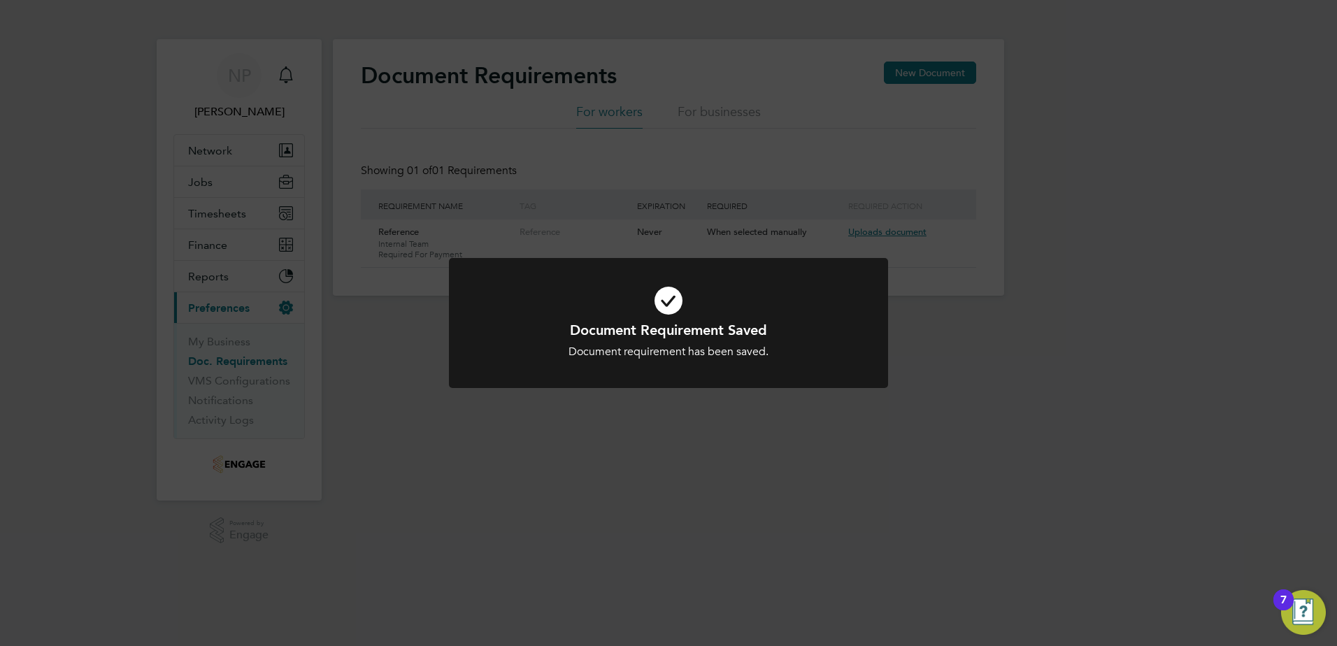
click at [932, 434] on div "Document Requirement Saved Document requirement has been saved. Cancel Okay" at bounding box center [668, 323] width 1337 height 646
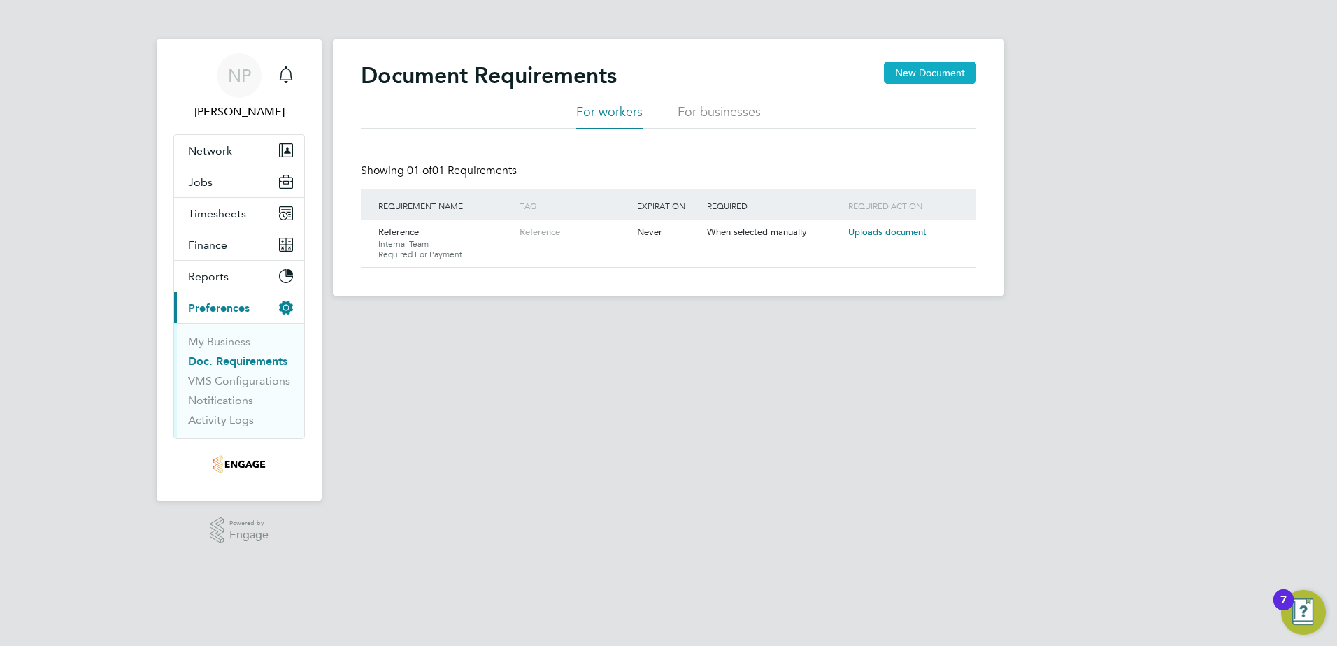
click at [932, 73] on button "New Document" at bounding box center [930, 73] width 92 height 22
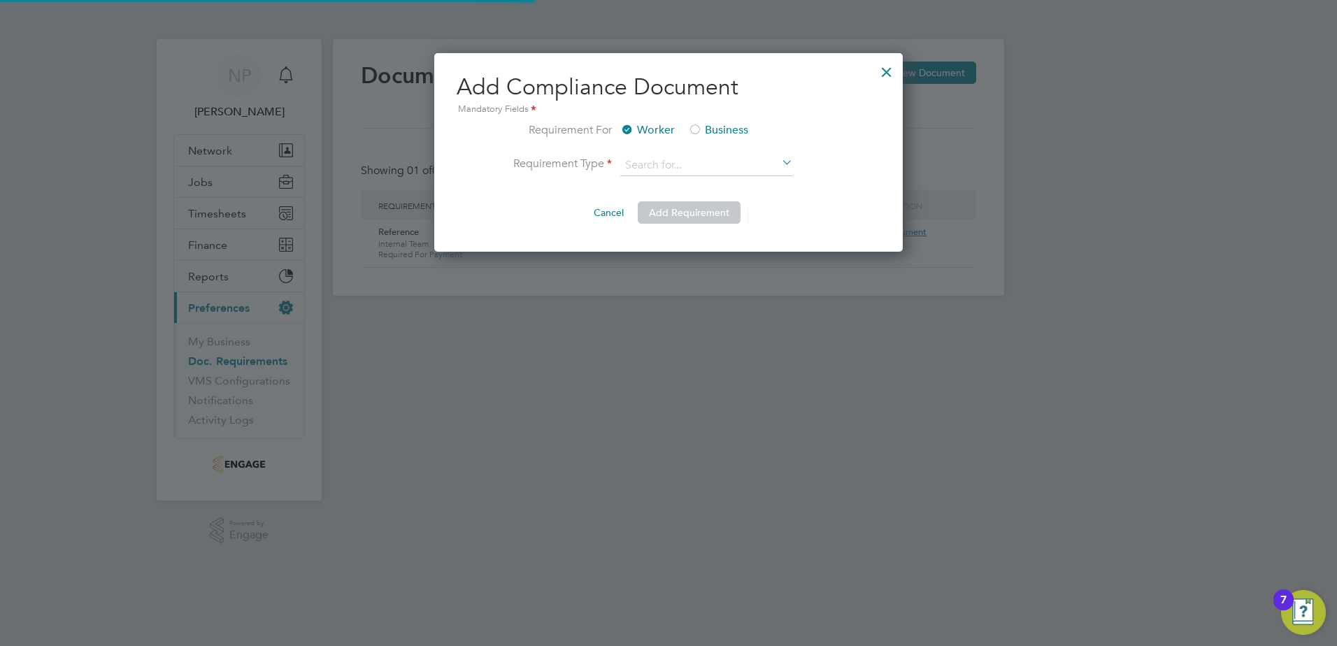
scroll to position [199, 469]
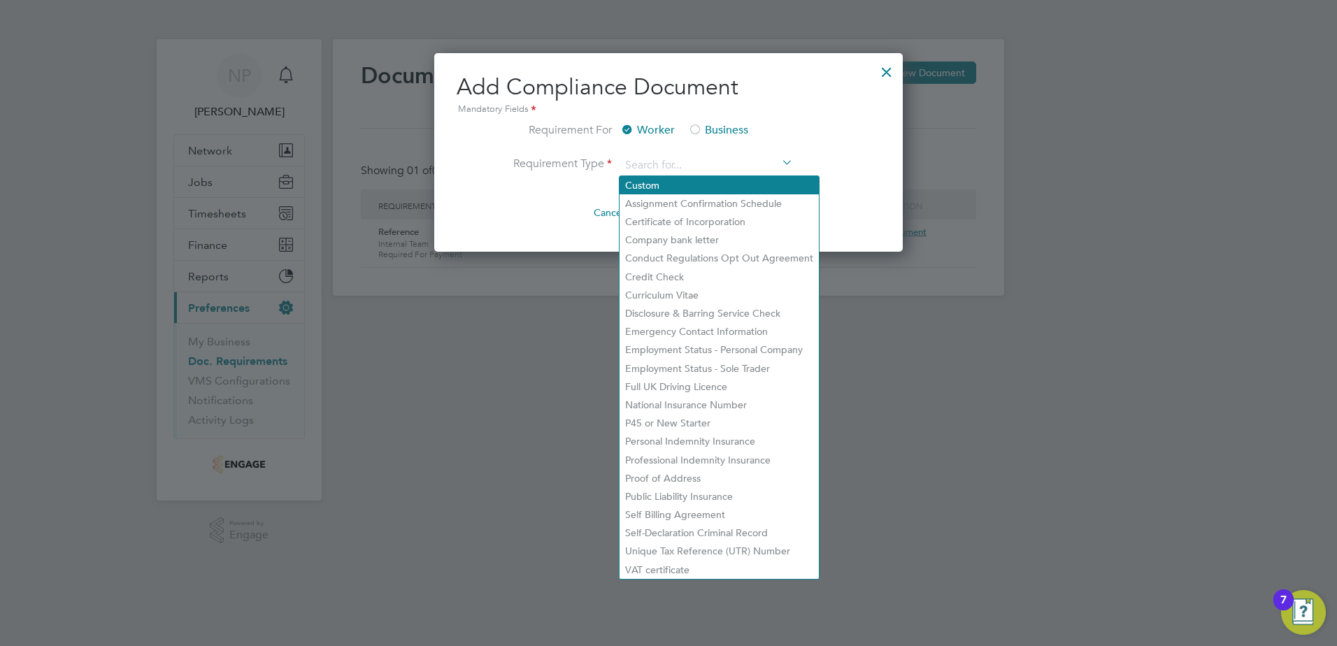
click at [651, 187] on li "Custom" at bounding box center [719, 185] width 199 height 18
type input "Custom"
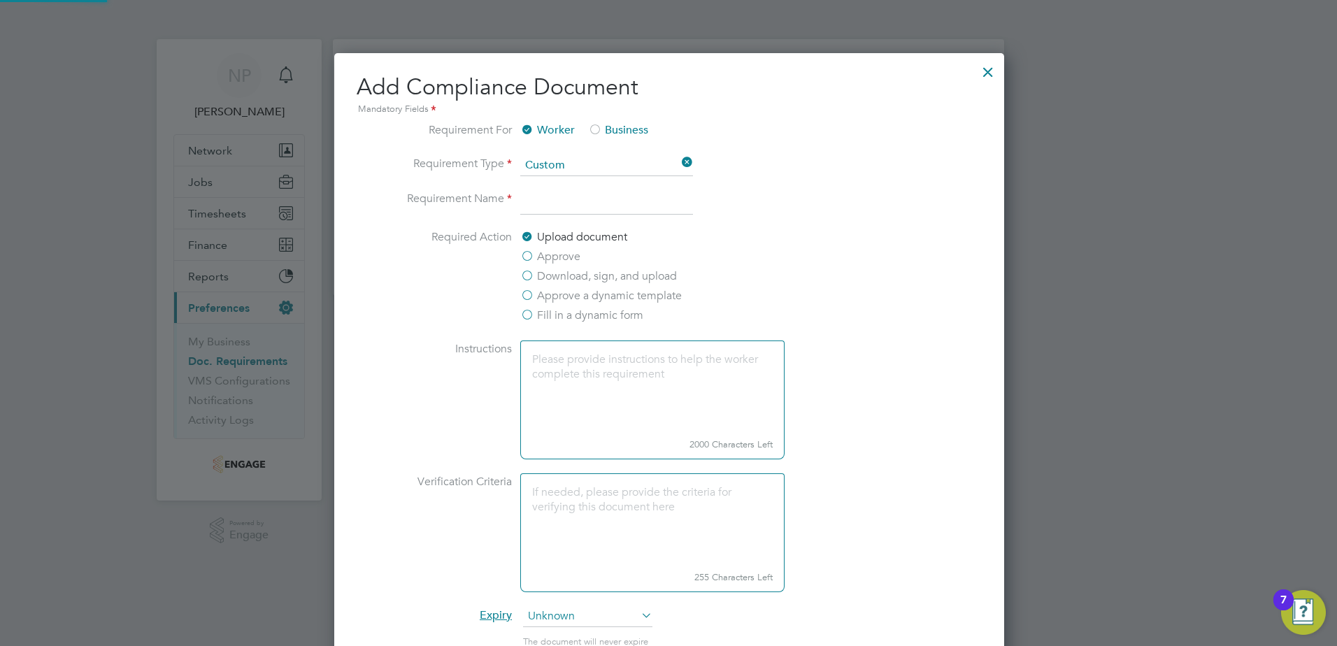
scroll to position [1191, 672]
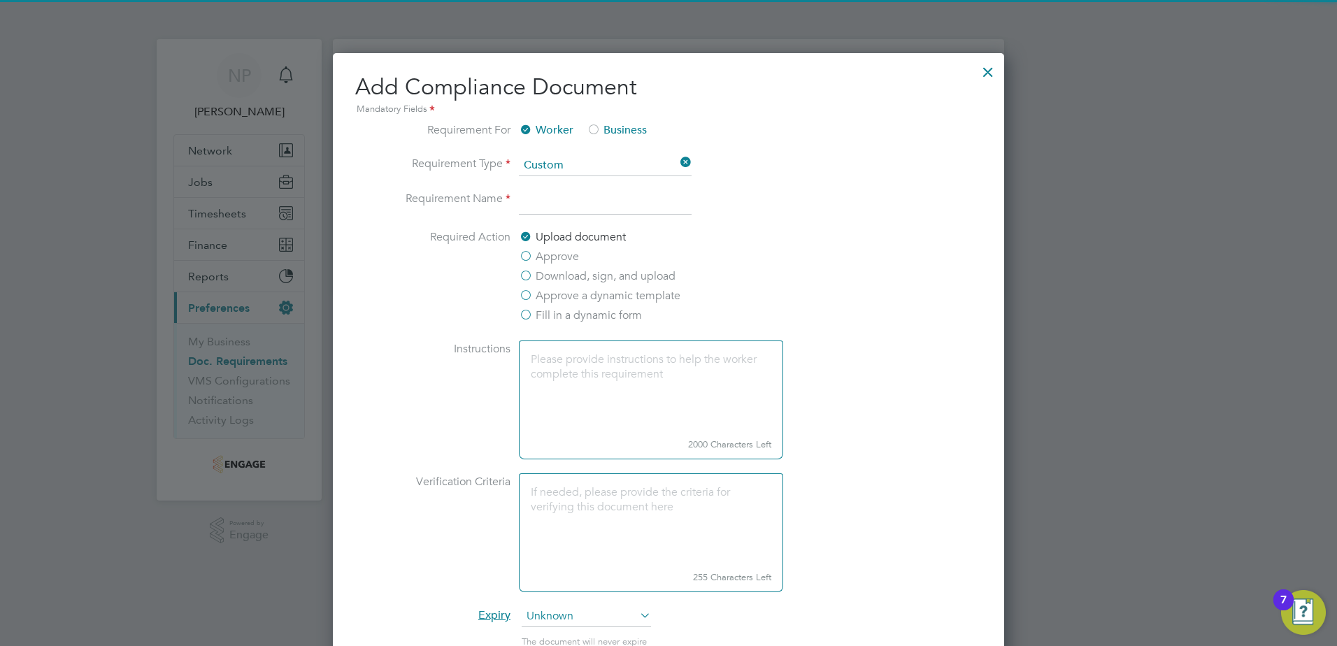
click at [555, 211] on input at bounding box center [605, 202] width 173 height 25
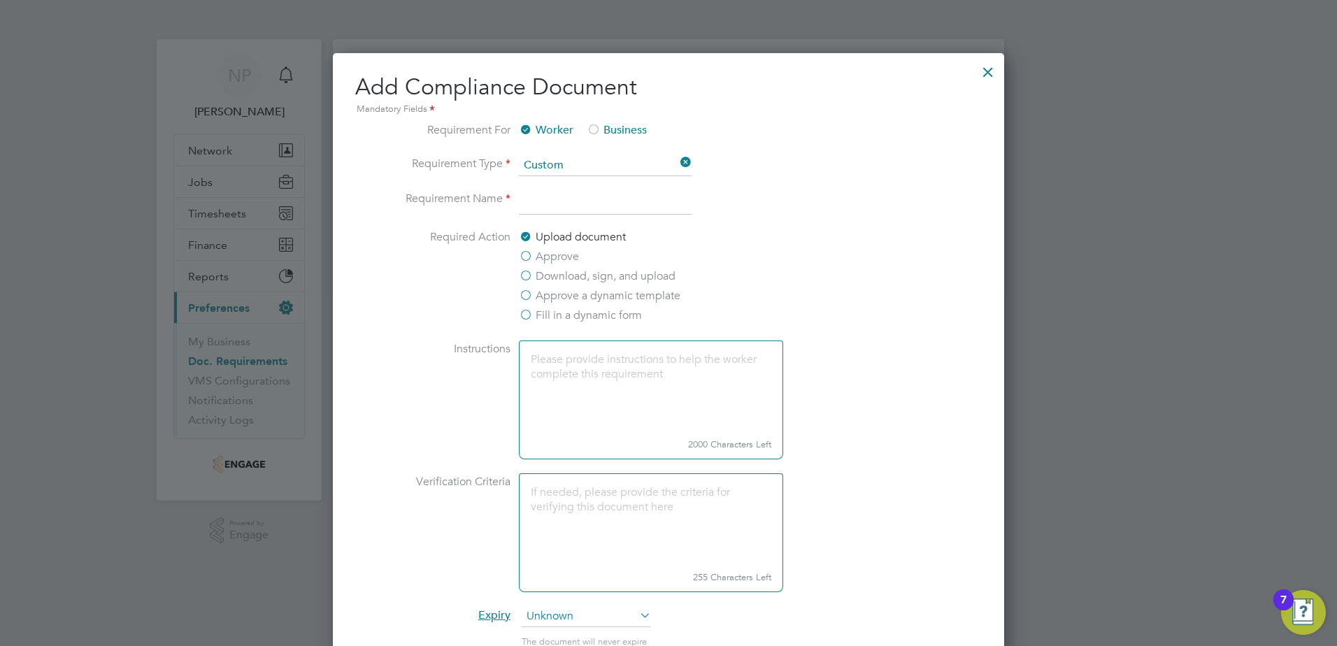
type input "FLT Licence"
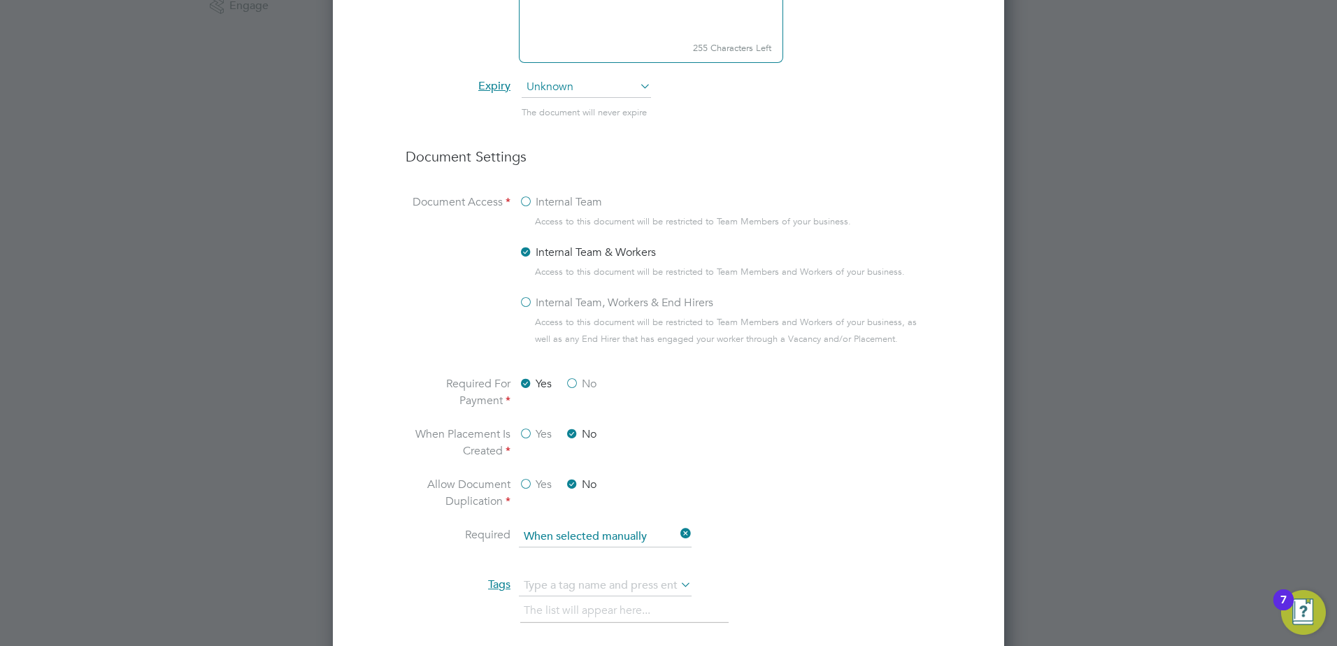
scroll to position [560, 0]
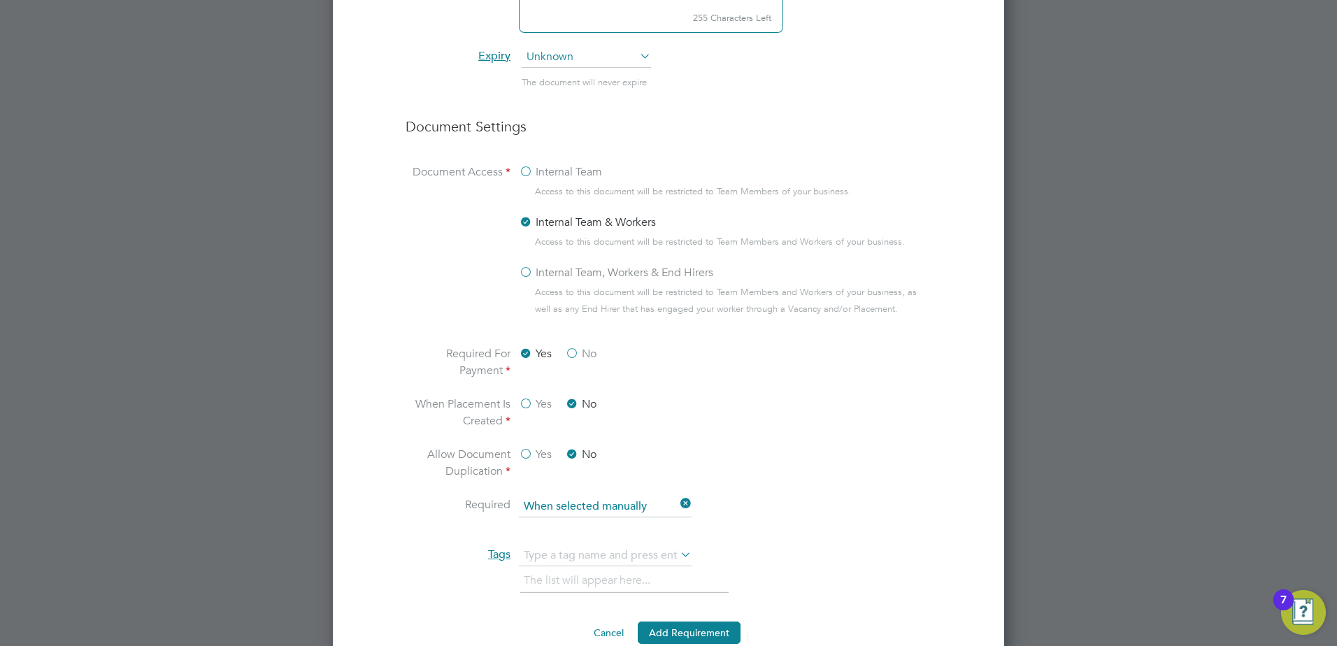
click at [526, 180] on label "Internal Team" at bounding box center [560, 172] width 83 height 17
click at [0, 0] on input "Internal Team" at bounding box center [0, 0] width 0 height 0
click at [574, 362] on label "No" at bounding box center [580, 354] width 31 height 17
click at [0, 0] on input "No" at bounding box center [0, 0] width 0 height 0
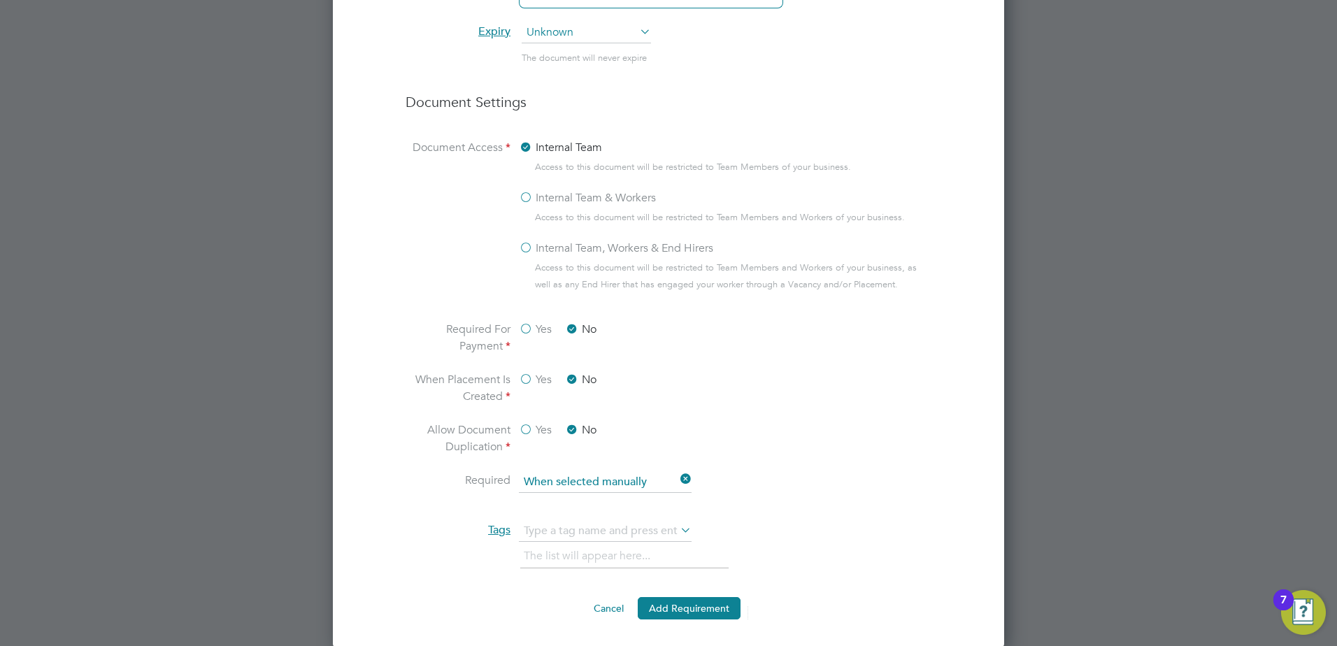
scroll to position [597, 0]
click at [558, 533] on input "text" at bounding box center [605, 530] width 173 height 21
click at [551, 552] on li "FLT Certificate" at bounding box center [581, 561] width 126 height 19
type input "FLT Certificate"
click at [667, 605] on button "Add Requirement" at bounding box center [689, 607] width 103 height 22
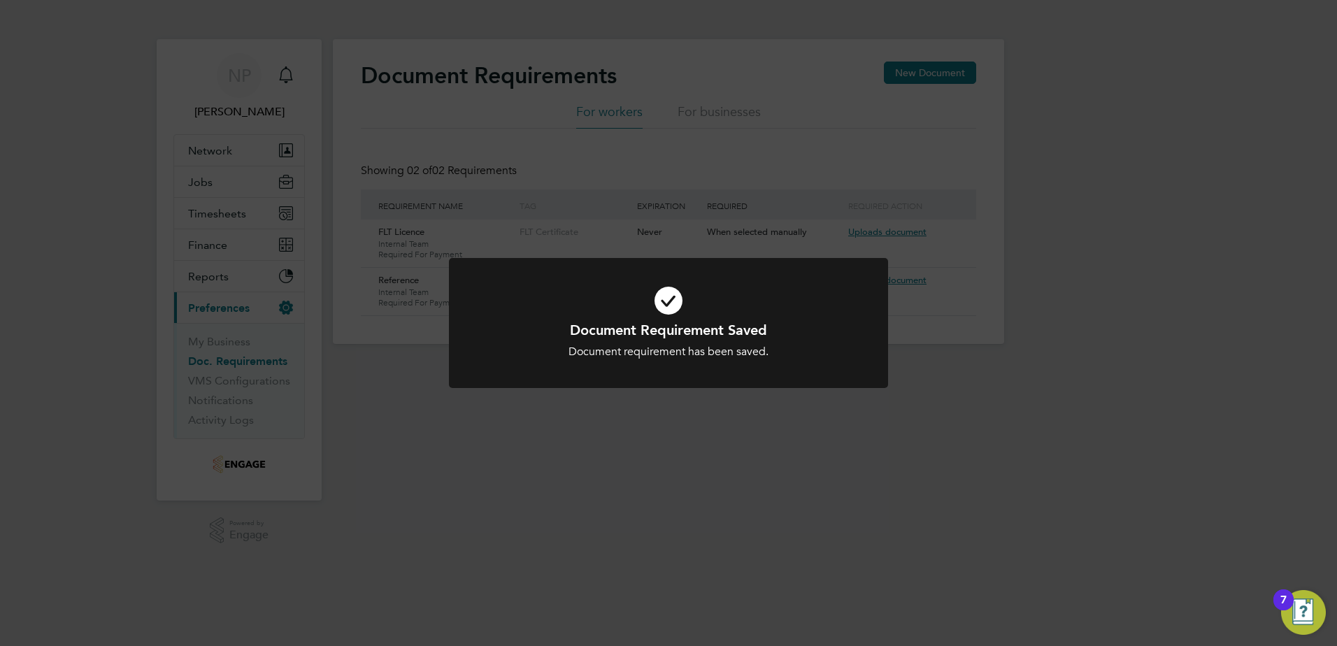
scroll to position [0, 0]
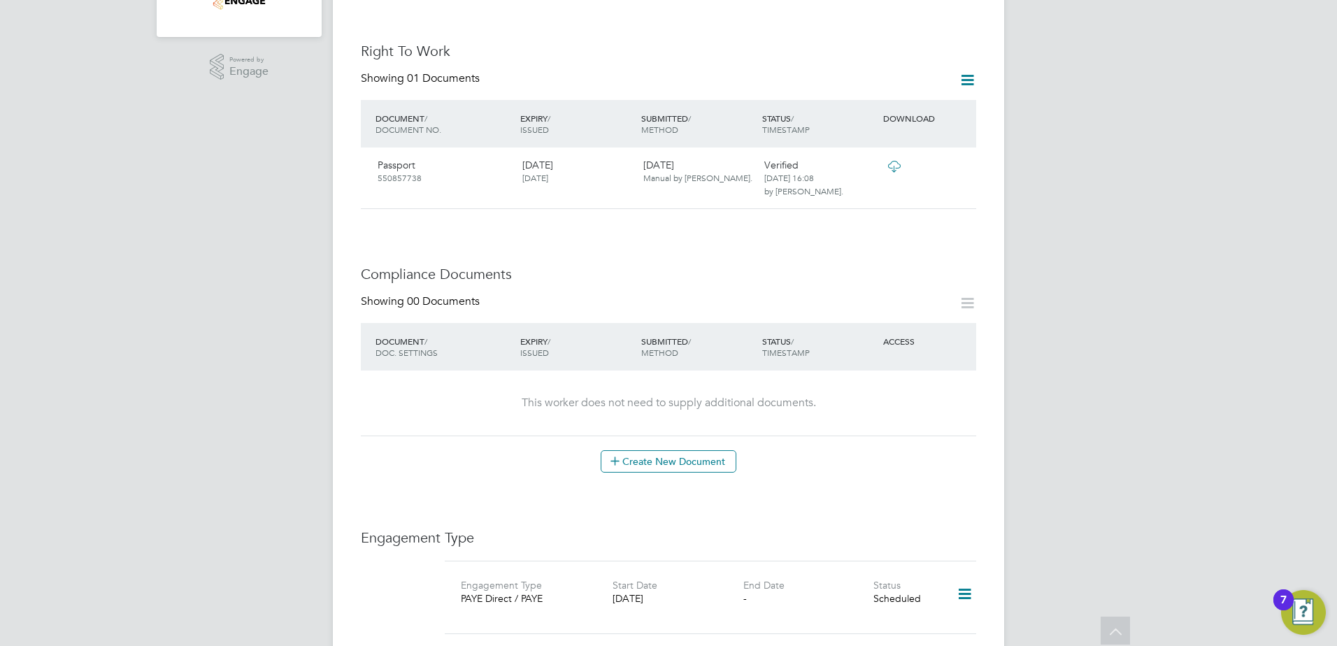
scroll to position [329, 0]
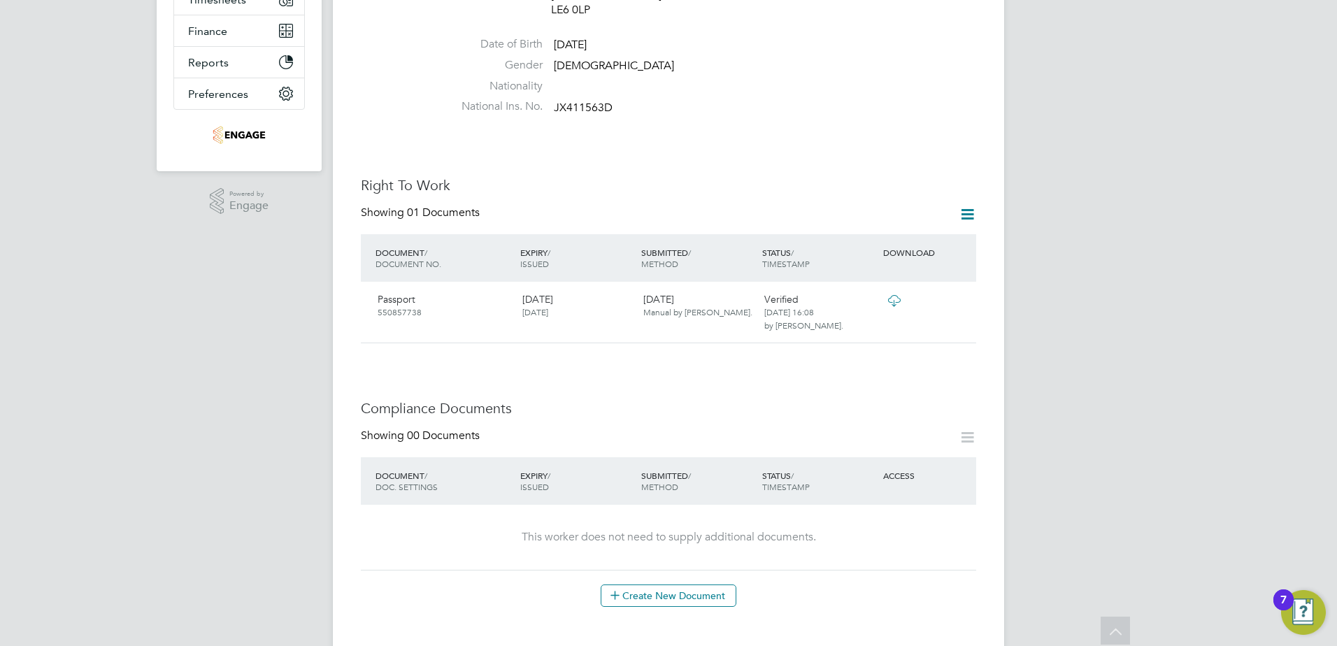
click at [967, 429] on icon at bounding box center [967, 437] width 17 height 17
